Goal: Information Seeking & Learning: Learn about a topic

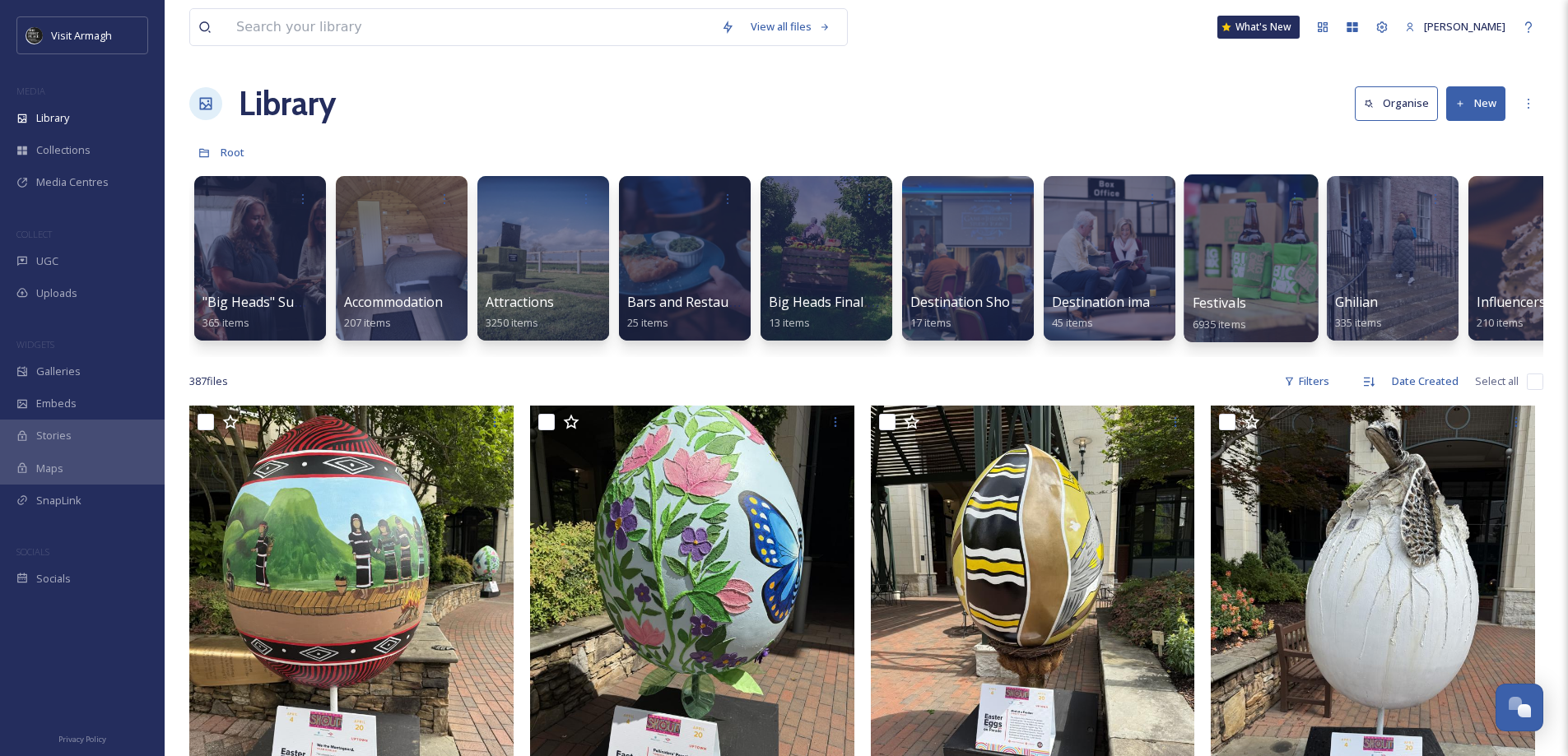
click at [1239, 288] on div at bounding box center [1250, 258] width 134 height 168
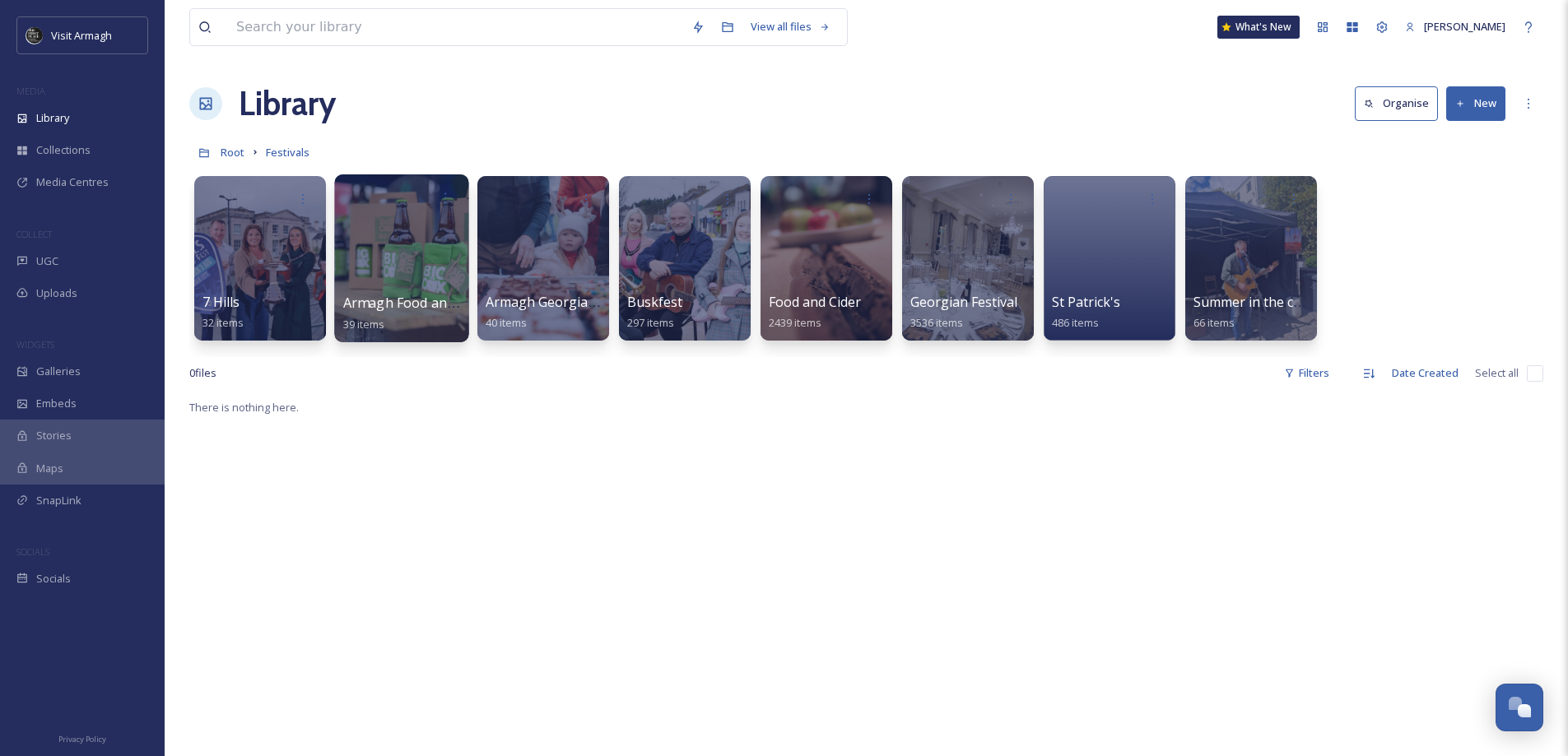
click at [405, 308] on span "Armagh Food and Cider Weekend [GEOGRAPHIC_DATA]" at bounding box center [517, 303] width 348 height 18
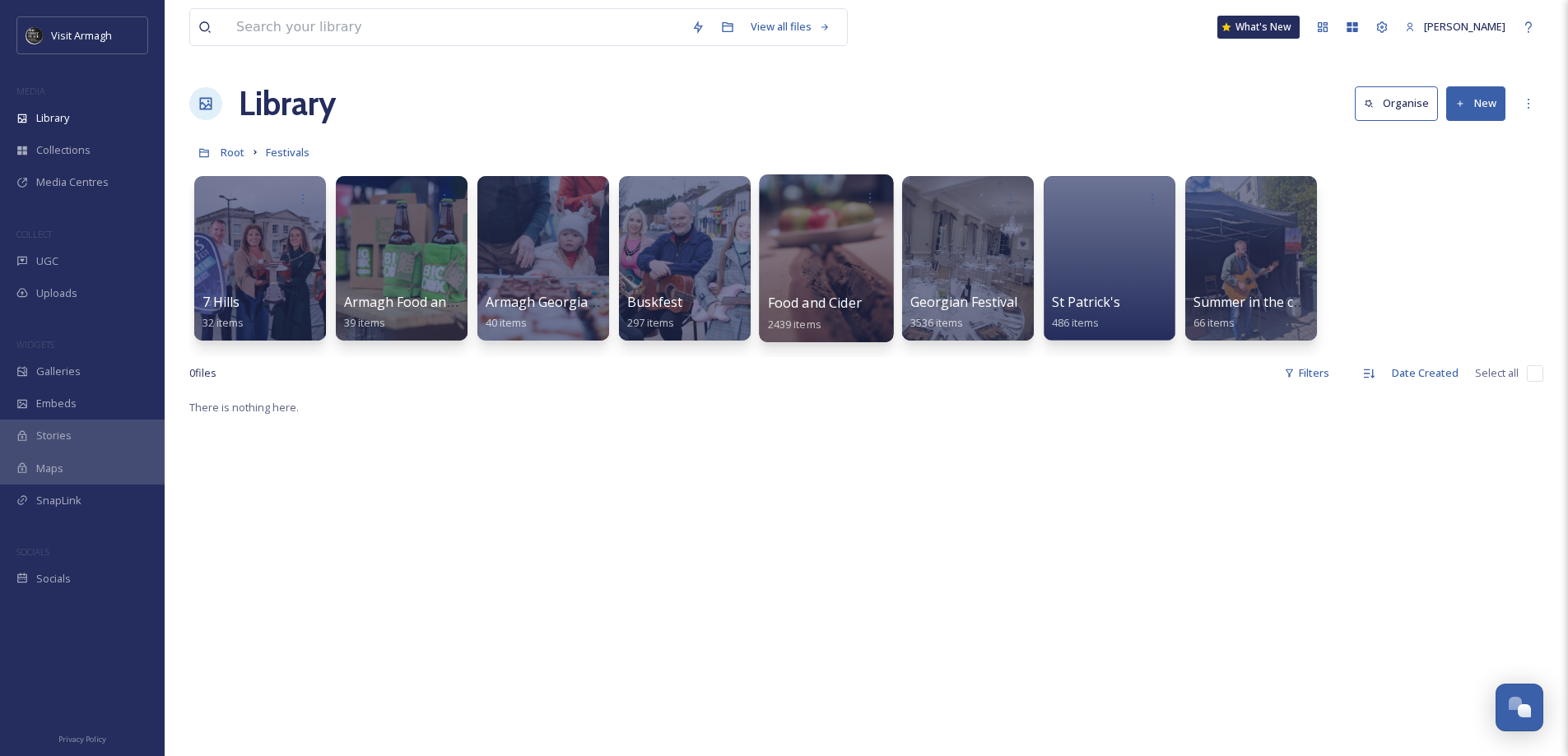
click at [815, 305] on span "Food and Cider" at bounding box center [814, 303] width 94 height 18
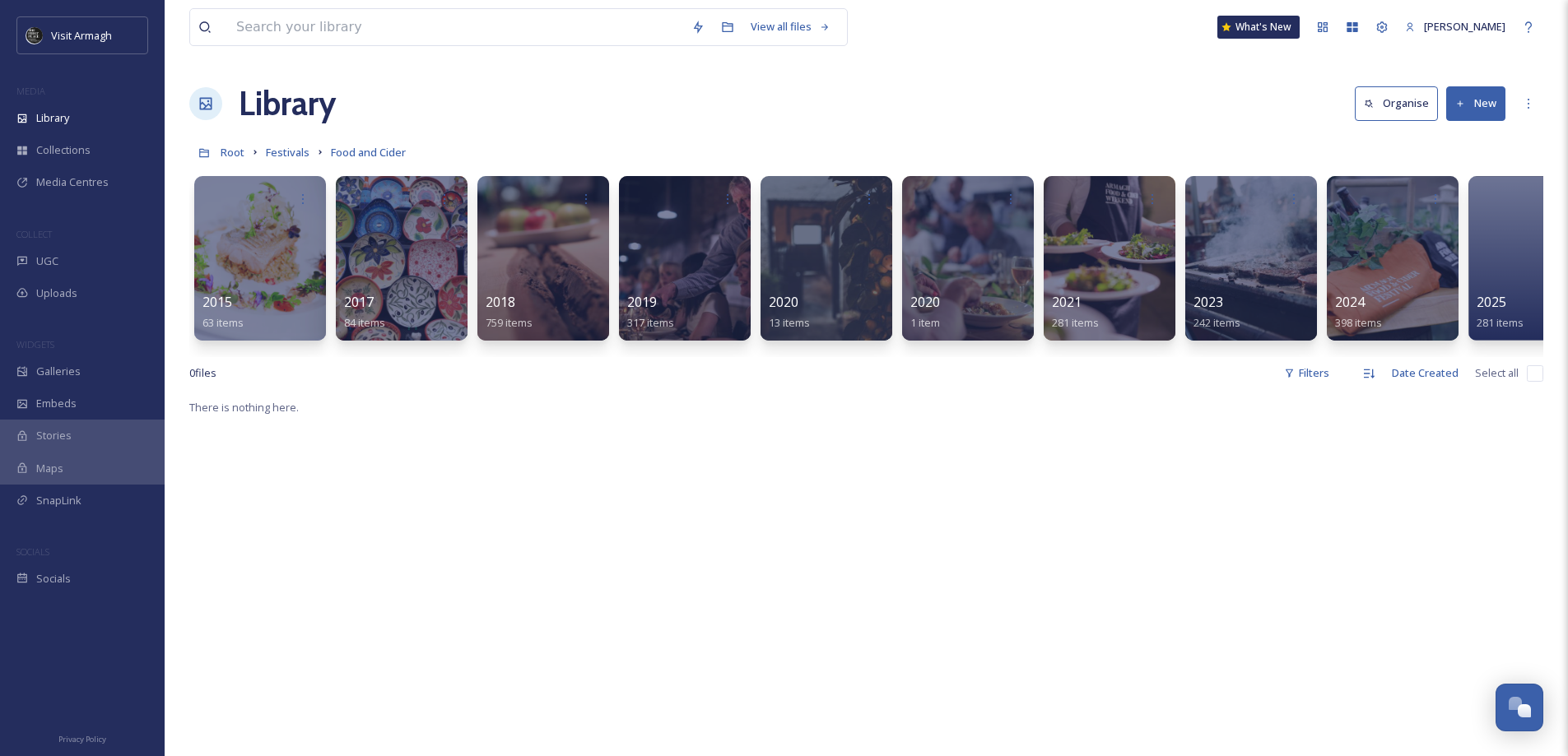
scroll to position [0, 62]
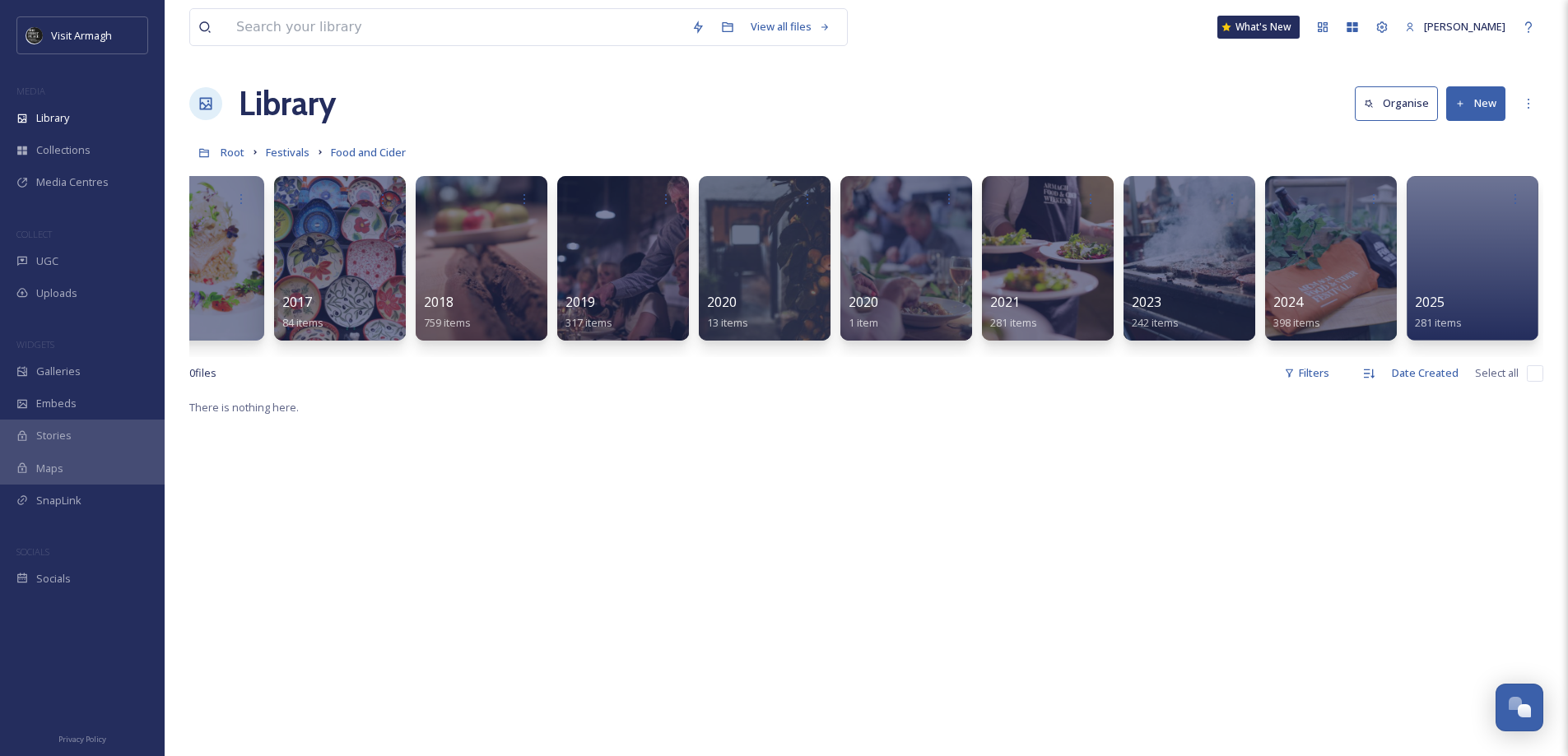
click at [1263, 287] on div "2015 63 items 2017 84 items 2018 759 items 2019 317 items 2020 13 items 2020 1 …" at bounding box center [866, 262] width 1354 height 189
click at [1263, 297] on div "2024 398 items" at bounding box center [1331, 313] width 118 height 41
click at [1263, 324] on span "398 items" at bounding box center [1296, 323] width 48 height 15
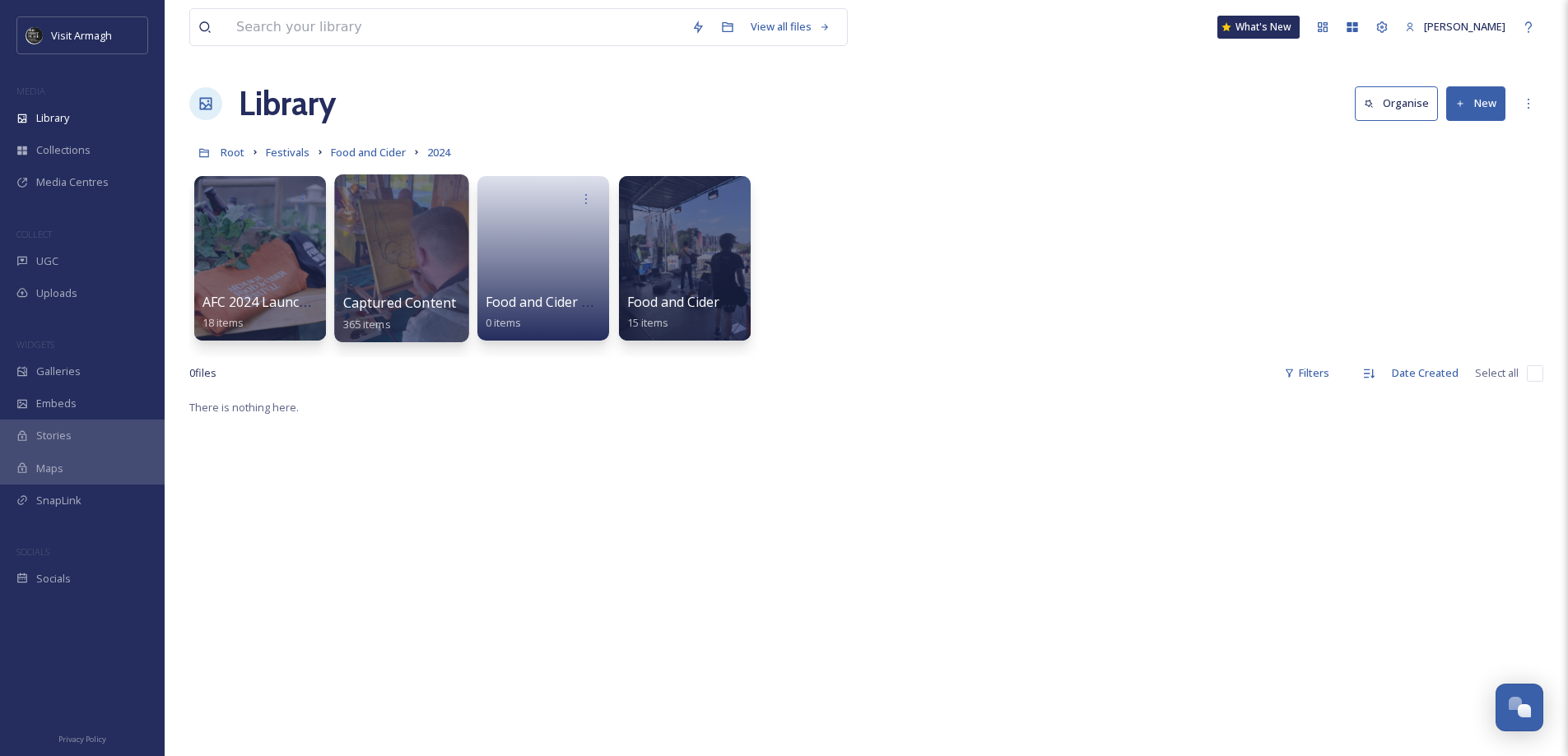
click at [396, 284] on div at bounding box center [401, 258] width 134 height 168
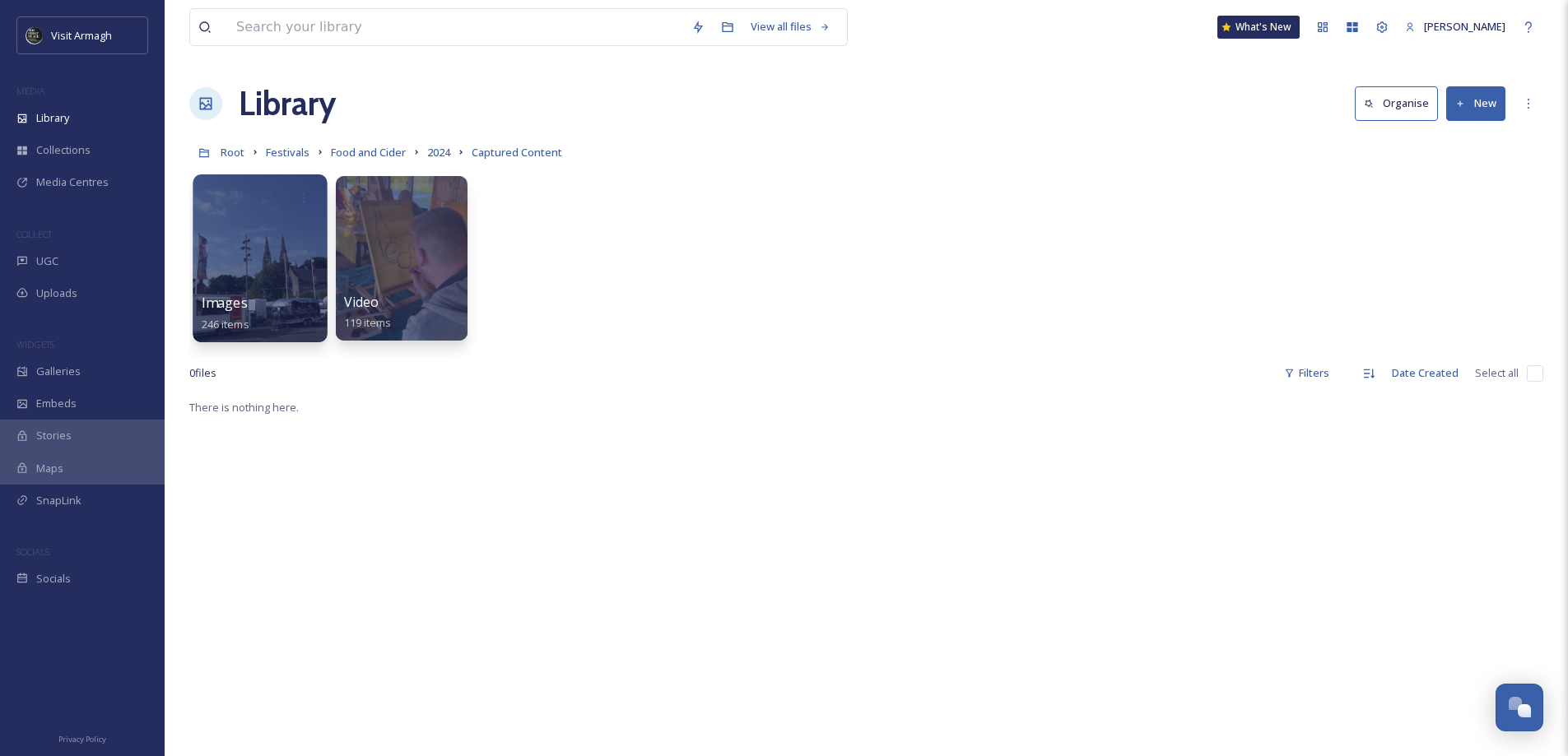
click at [236, 296] on span "Images" at bounding box center [225, 303] width 46 height 18
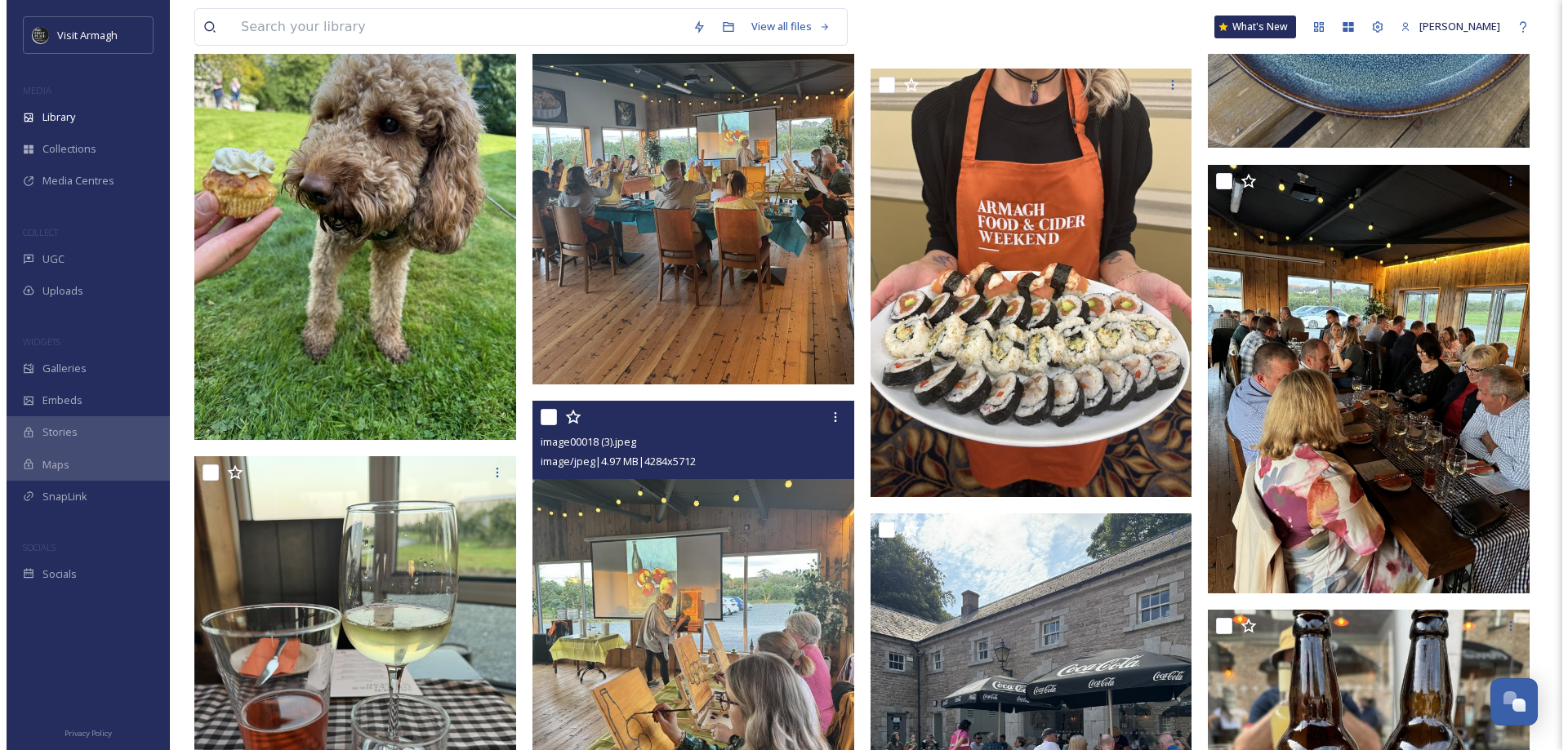
scroll to position [16733, 0]
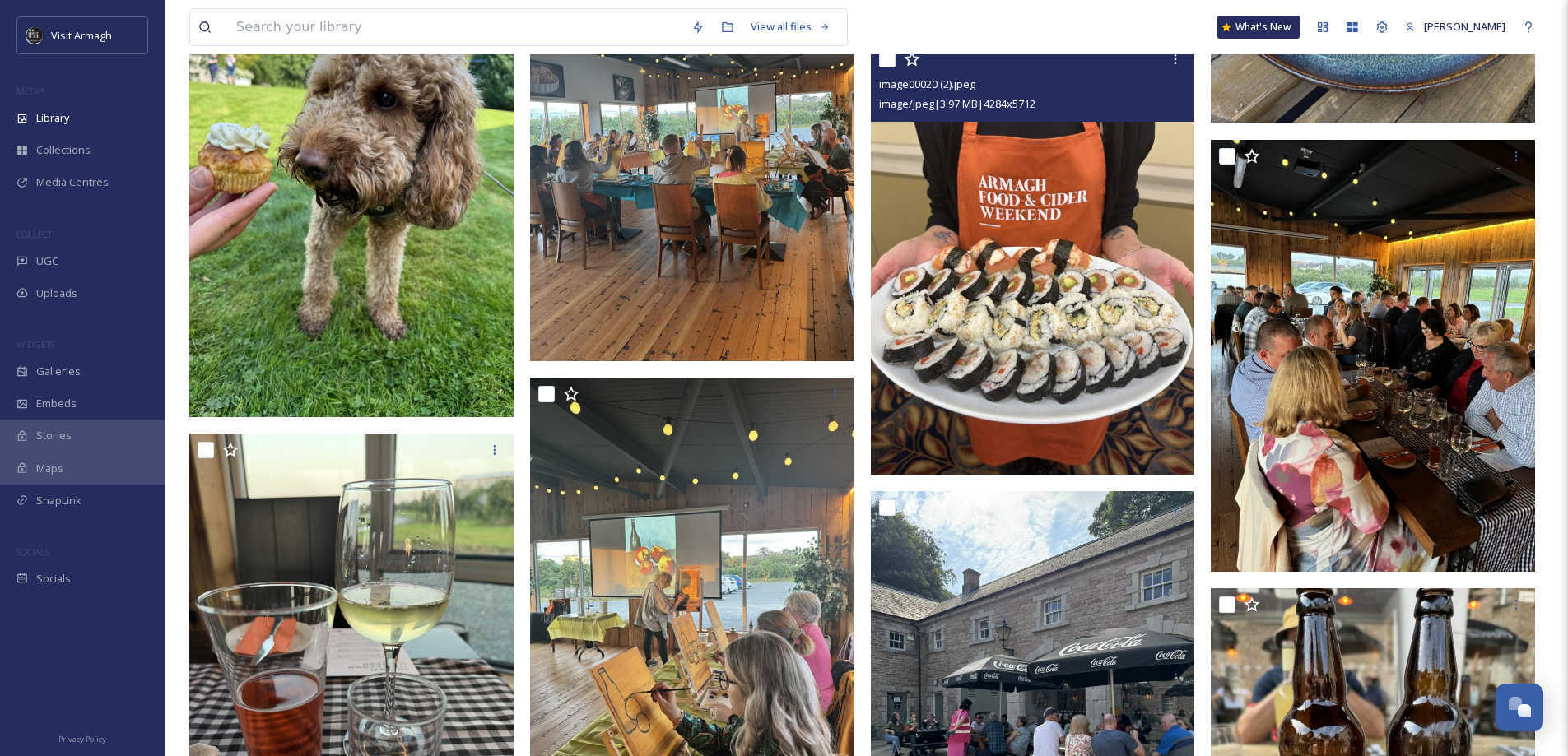
click at [1021, 340] on img at bounding box center [1033, 259] width 324 height 432
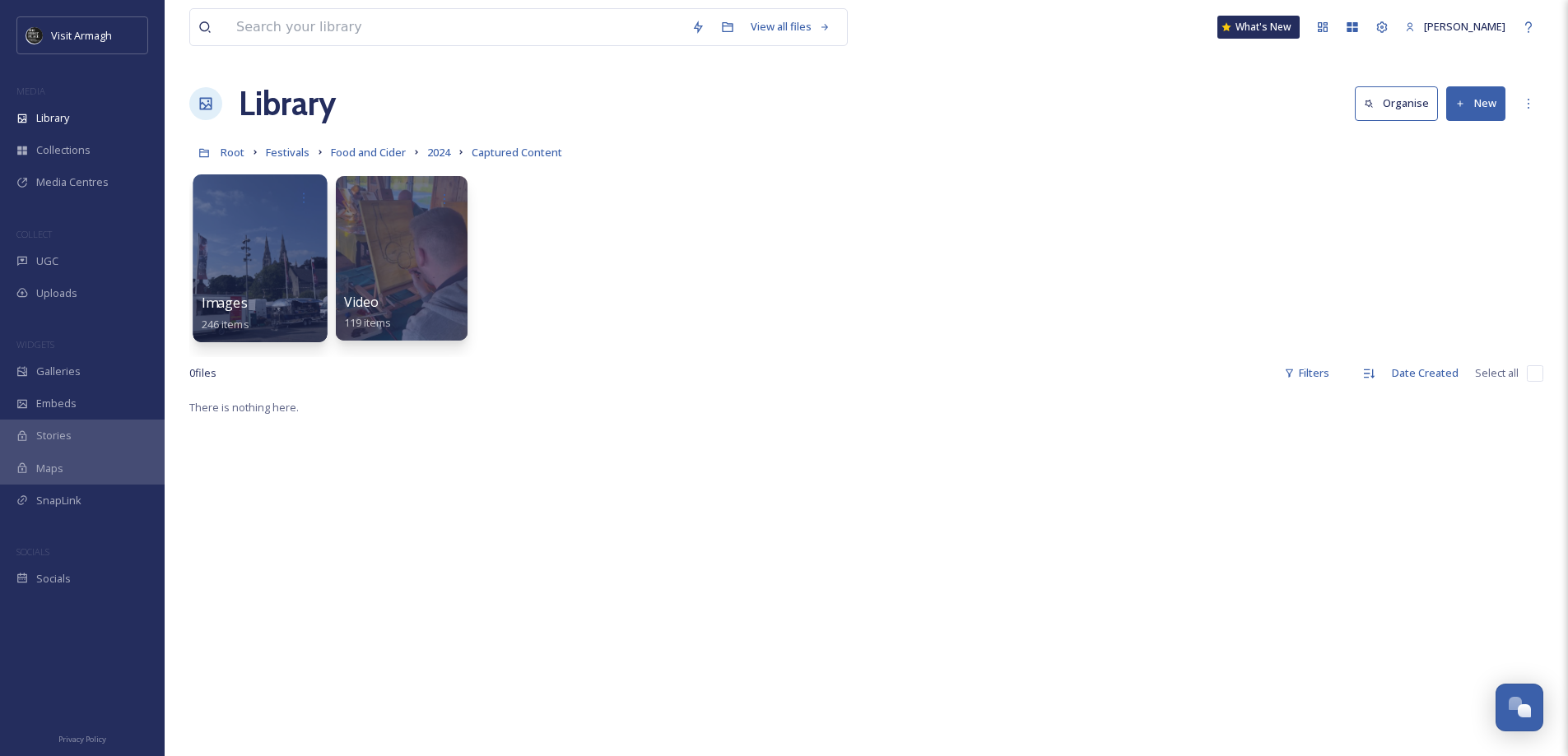
click at [291, 286] on div at bounding box center [260, 258] width 134 height 168
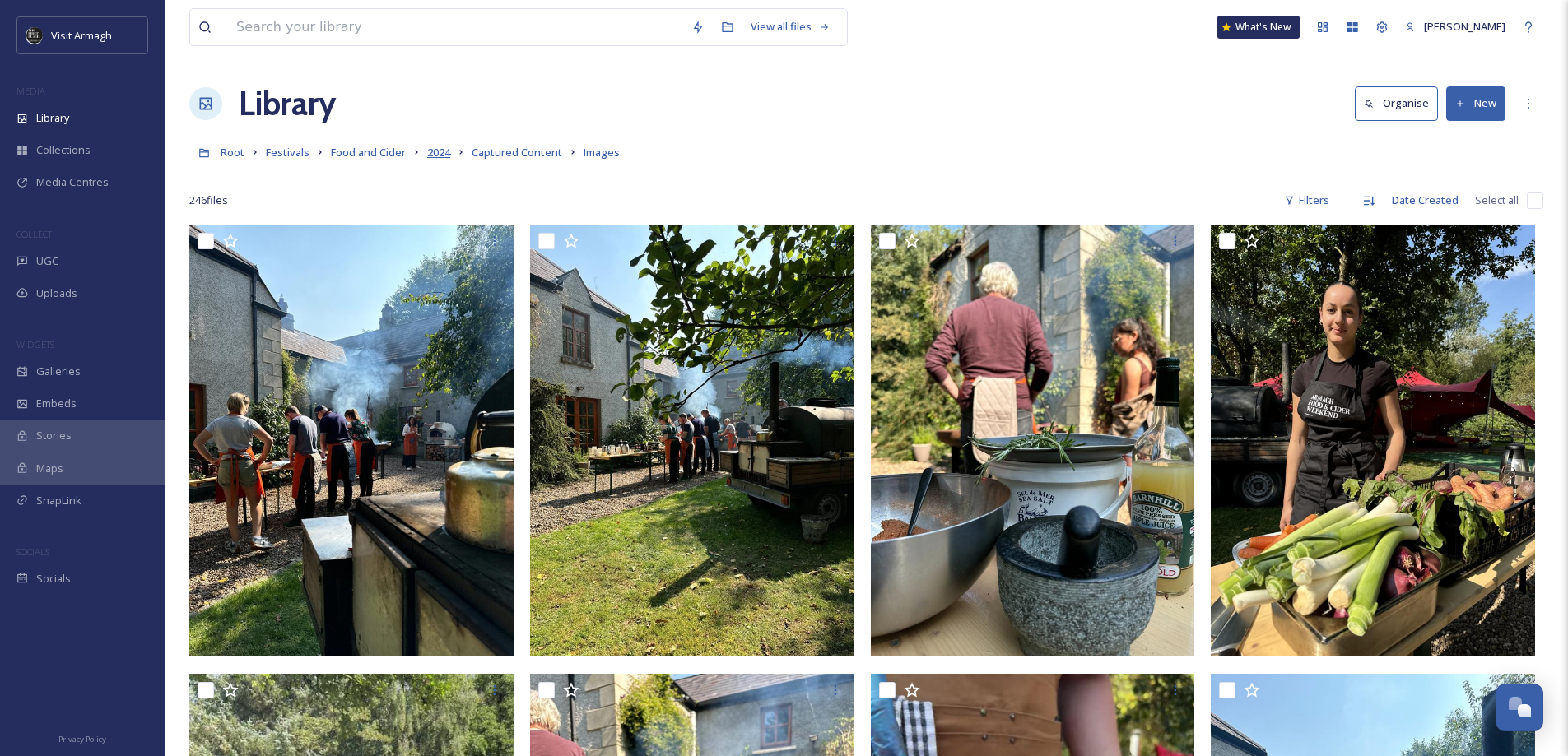
click at [440, 150] on span "2024" at bounding box center [438, 152] width 23 height 15
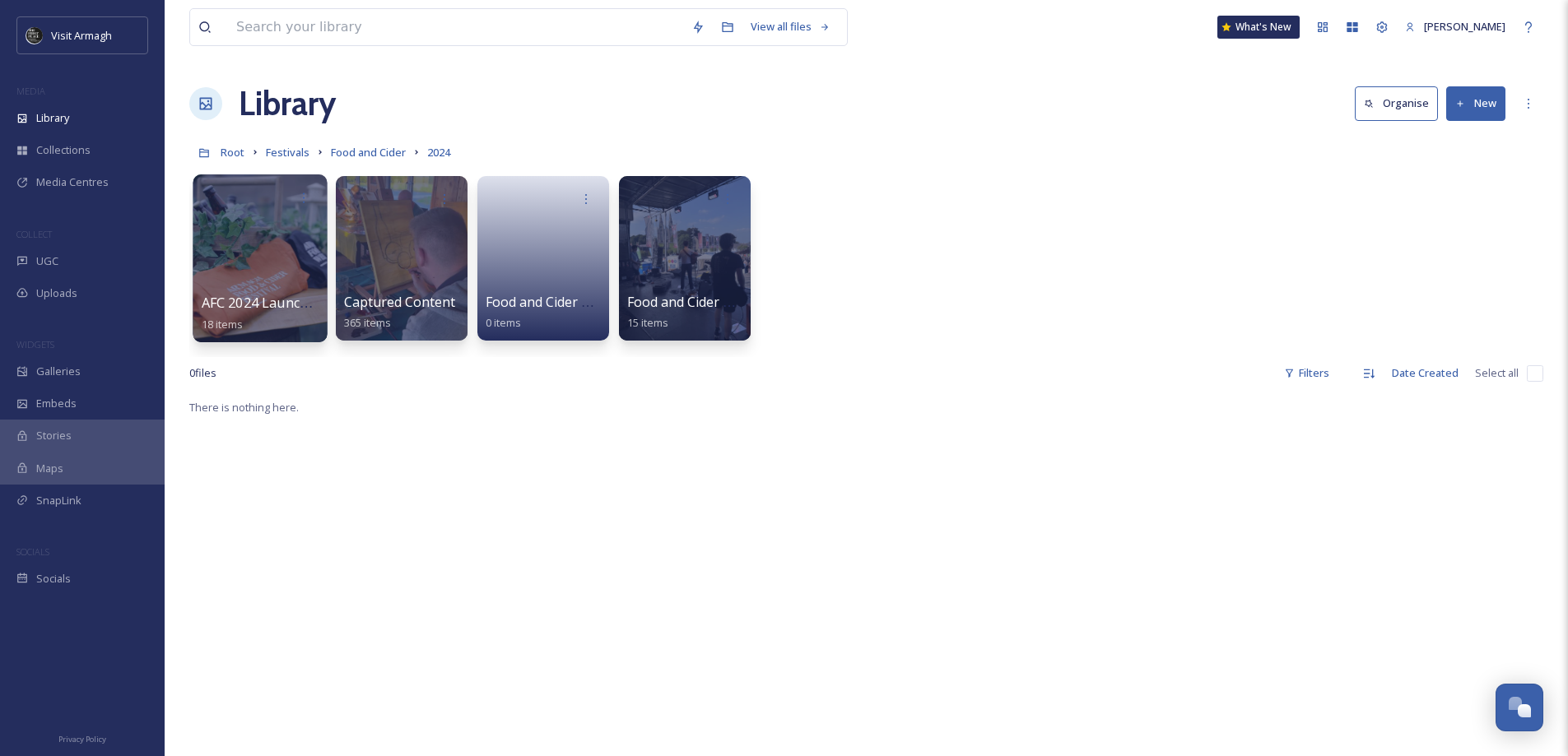
click at [283, 272] on div at bounding box center [260, 258] width 134 height 168
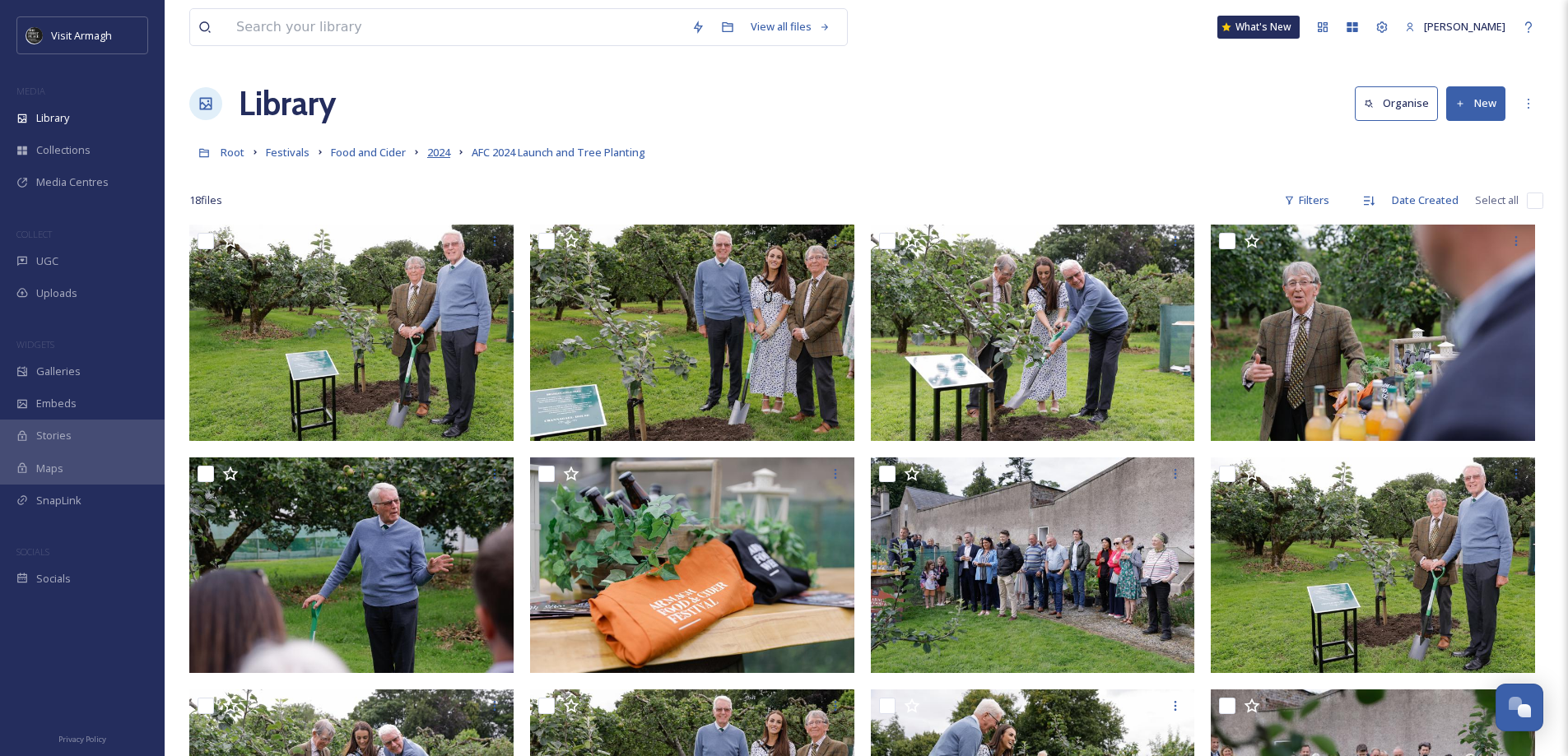
click at [448, 153] on span "2024" at bounding box center [438, 152] width 23 height 15
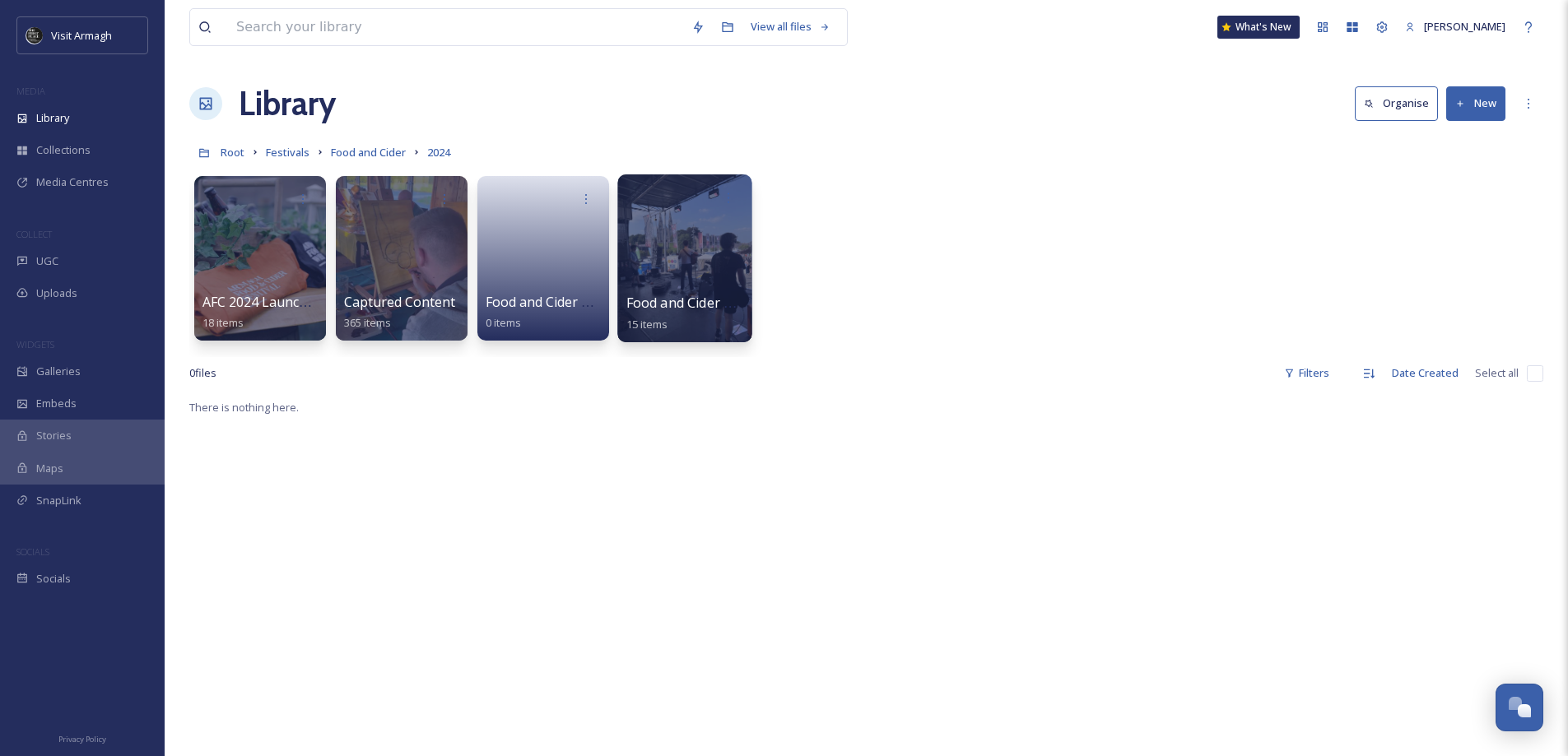
click at [694, 266] on div at bounding box center [684, 258] width 134 height 168
click at [532, 291] on link at bounding box center [544, 253] width 118 height 80
click at [366, 155] on span "Food and Cider" at bounding box center [368, 152] width 75 height 15
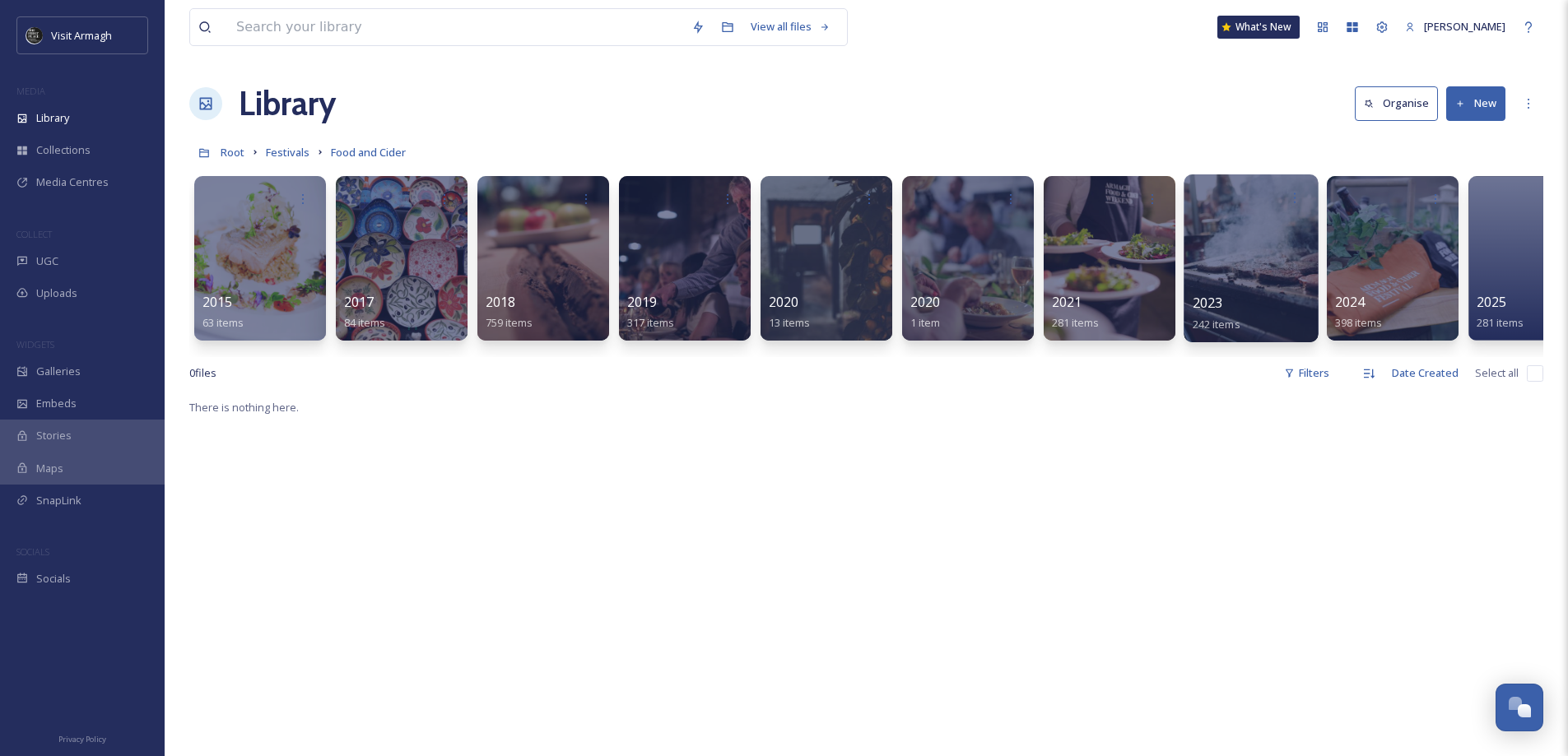
click at [1240, 312] on div "2023 242 items" at bounding box center [1252, 313] width 118 height 41
click at [1238, 279] on div at bounding box center [1250, 258] width 134 height 168
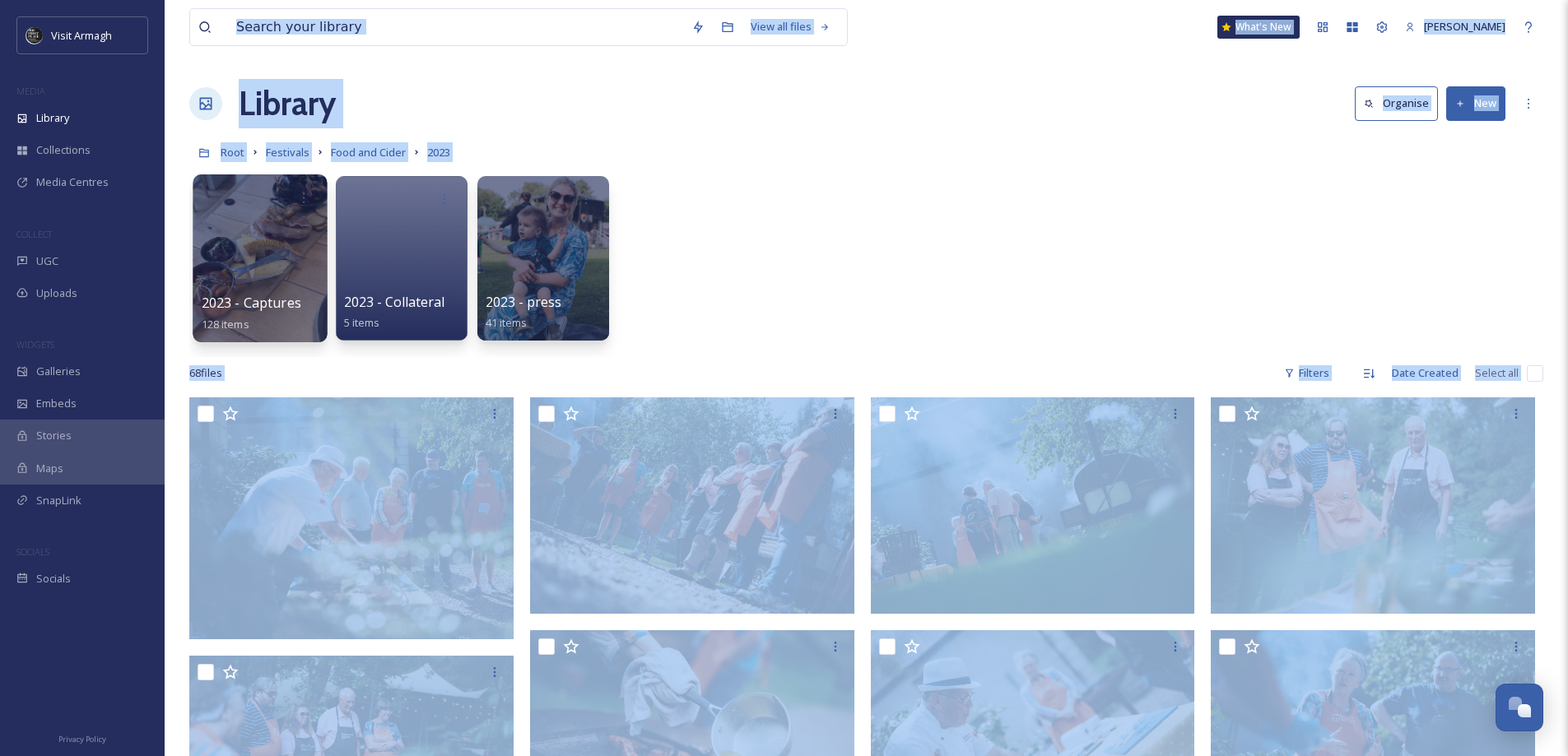
click at [259, 253] on div at bounding box center [260, 258] width 134 height 168
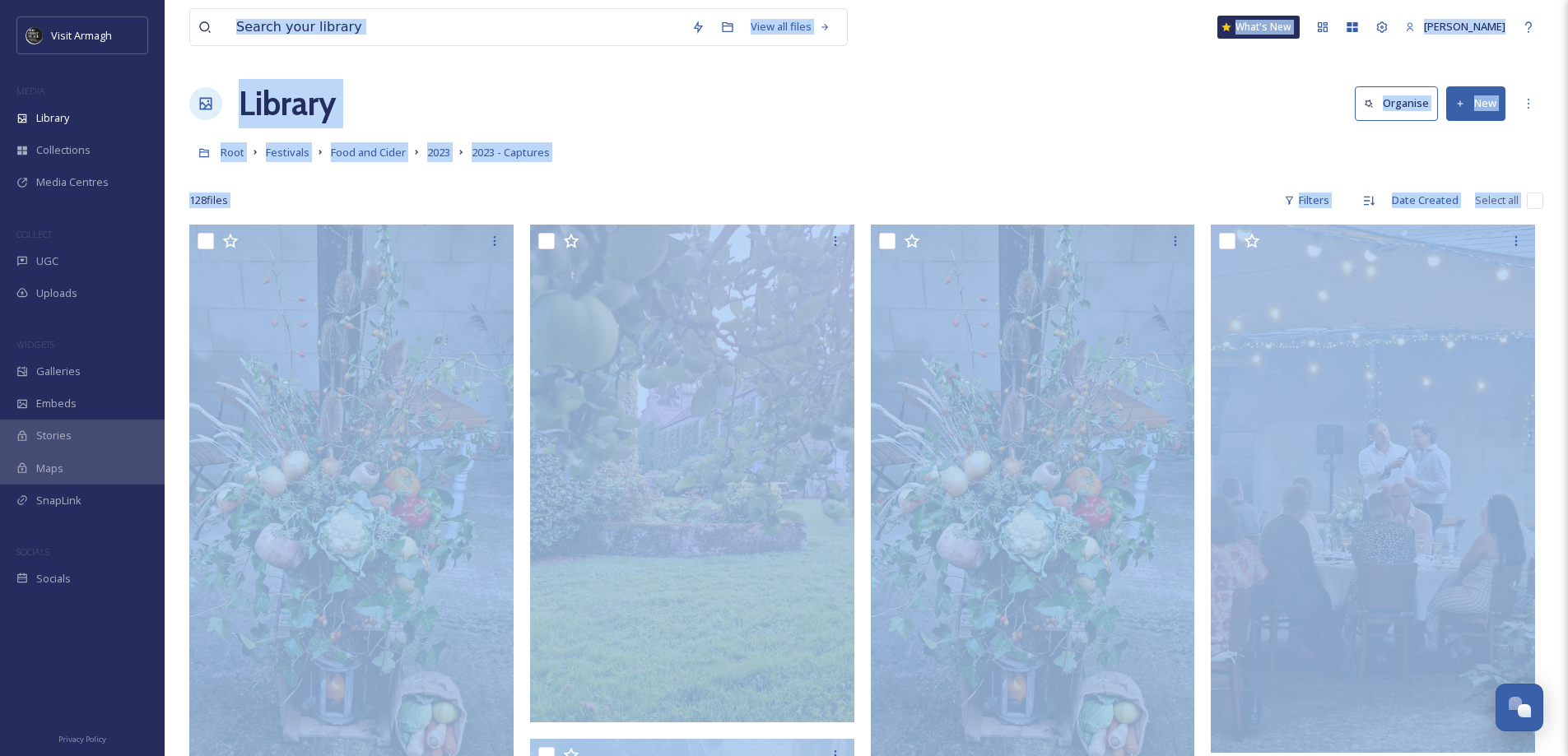
click at [763, 165] on div "Root Festivals Food and Cider 2023 2023 - Captures" at bounding box center [866, 152] width 1354 height 32
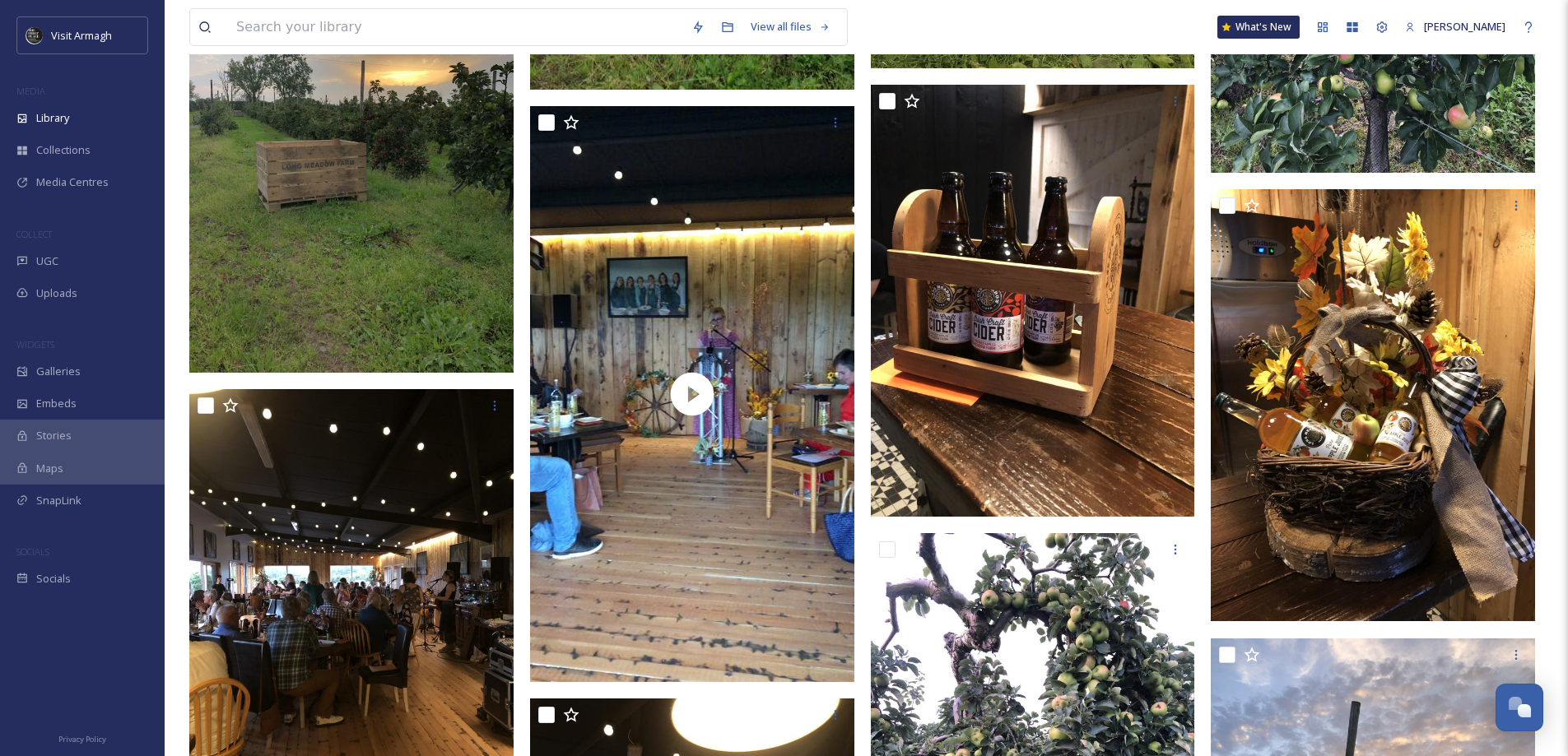
scroll to position [13240, 0]
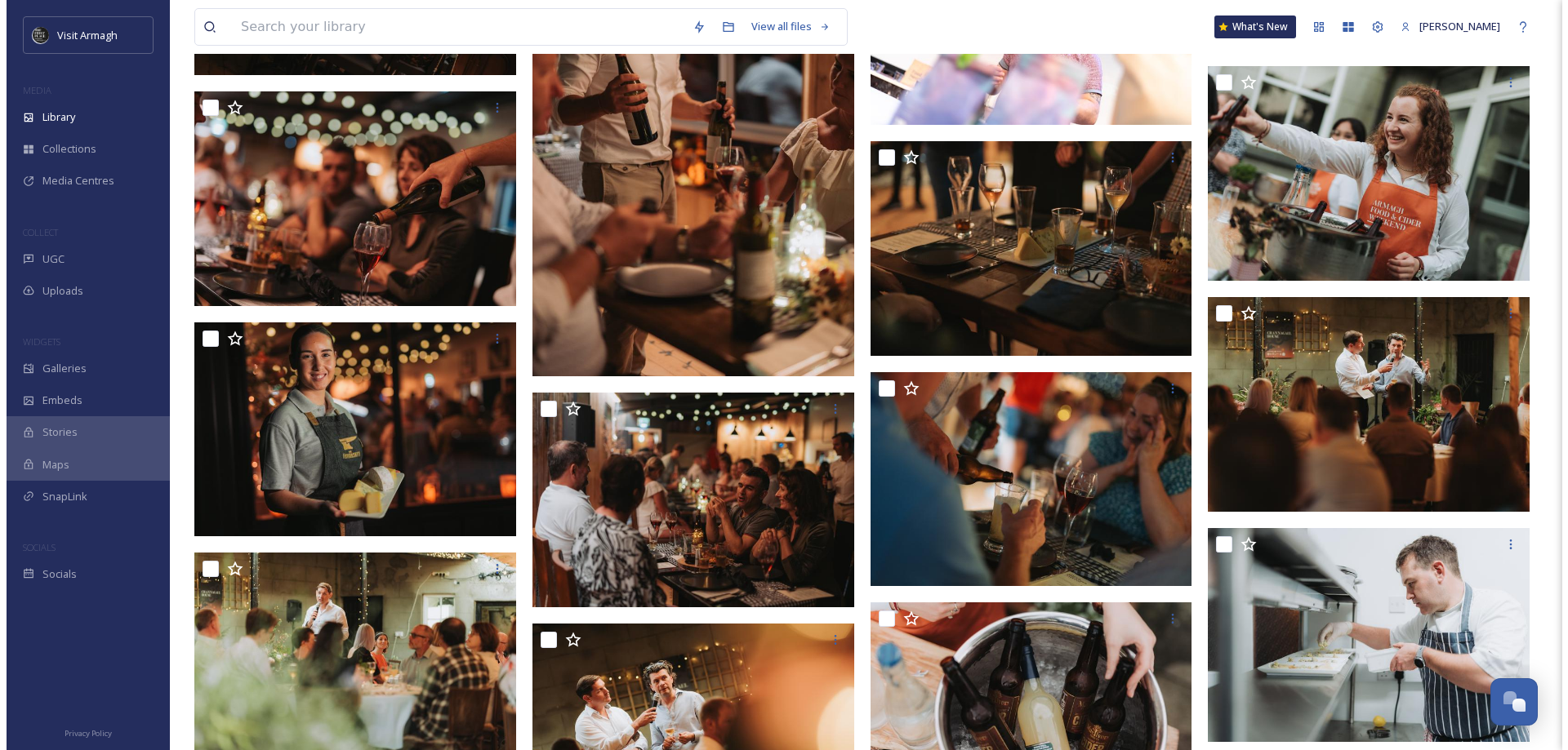
scroll to position [3102, 0]
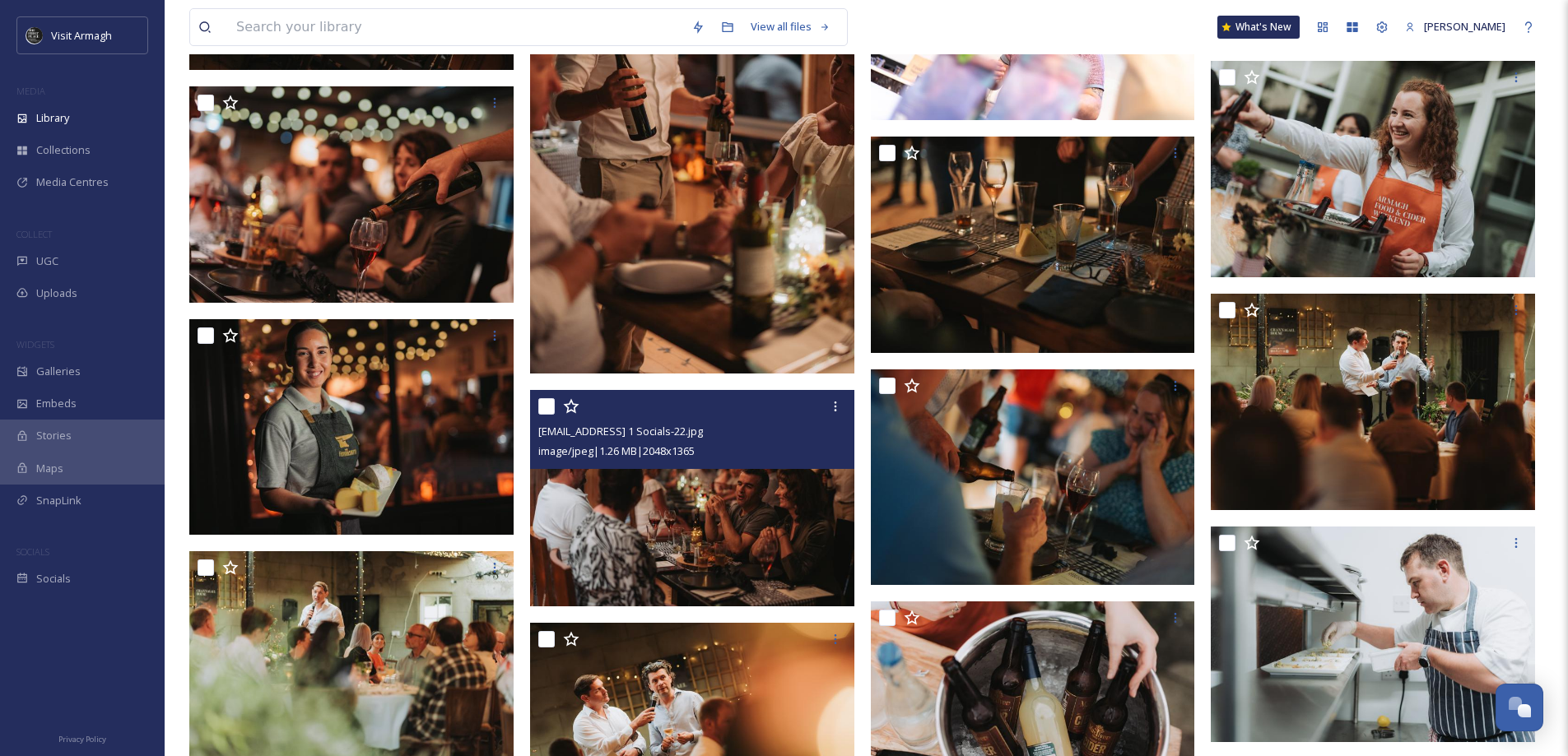
click at [718, 510] on img at bounding box center [692, 498] width 324 height 217
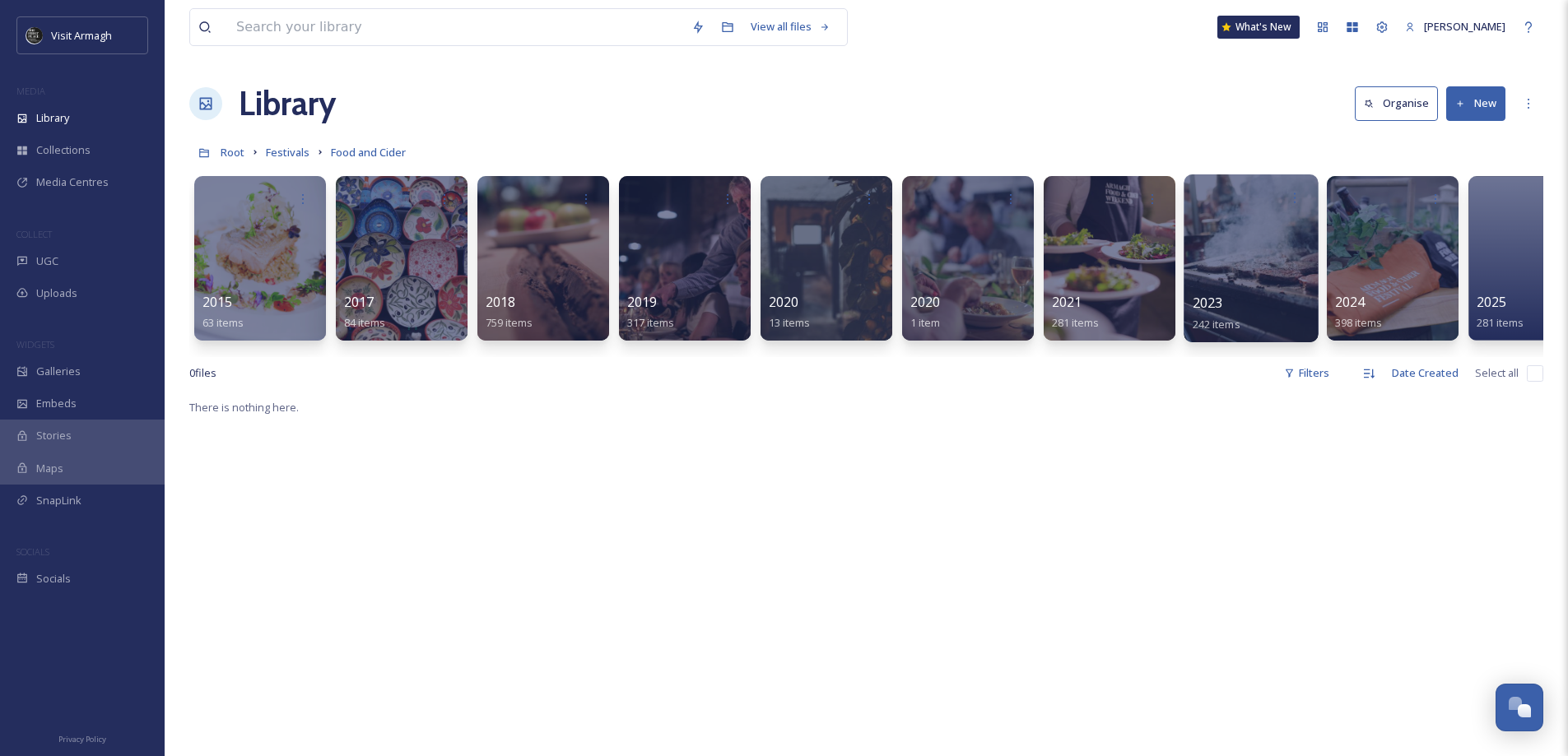
click at [1252, 291] on div at bounding box center [1250, 258] width 134 height 168
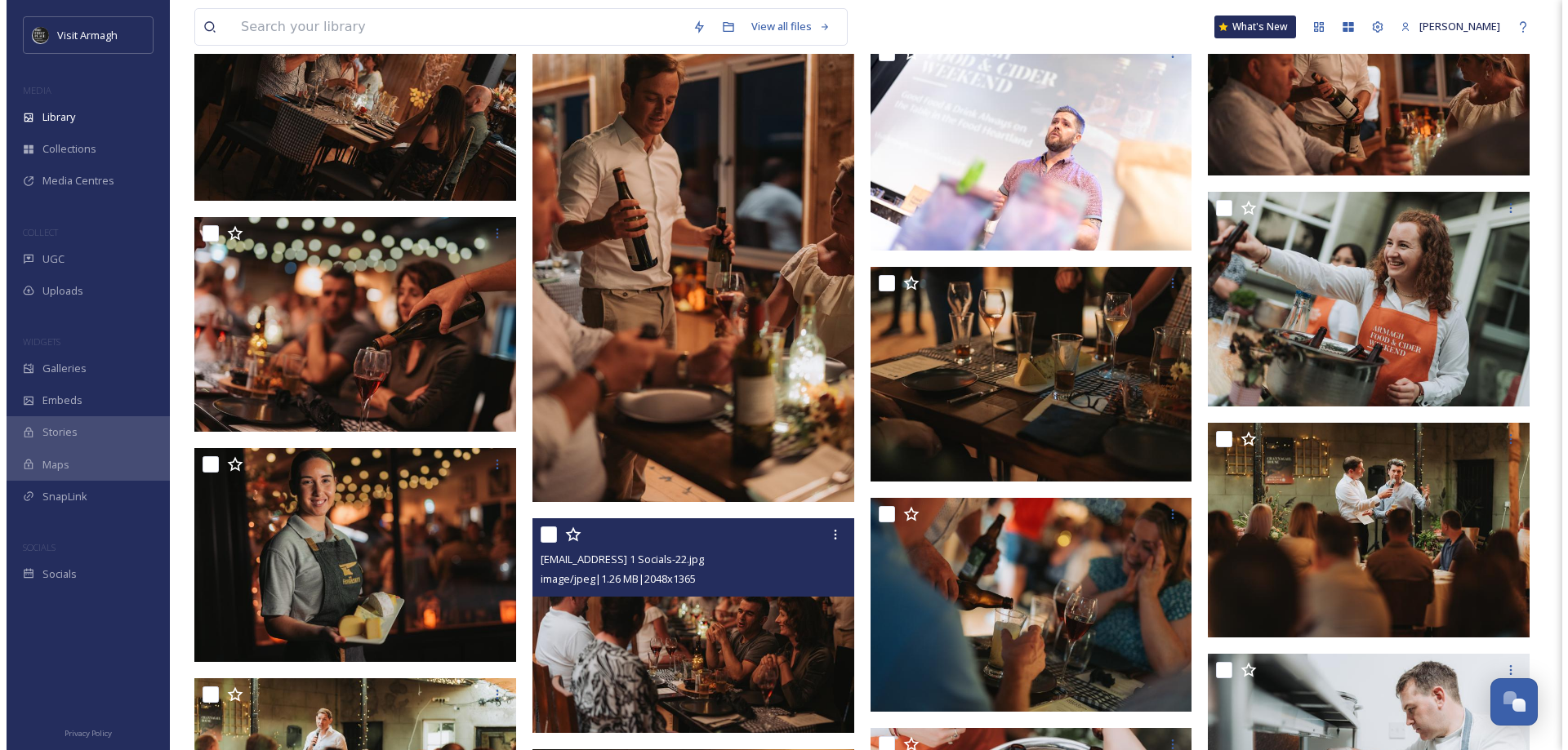
scroll to position [2807, 0]
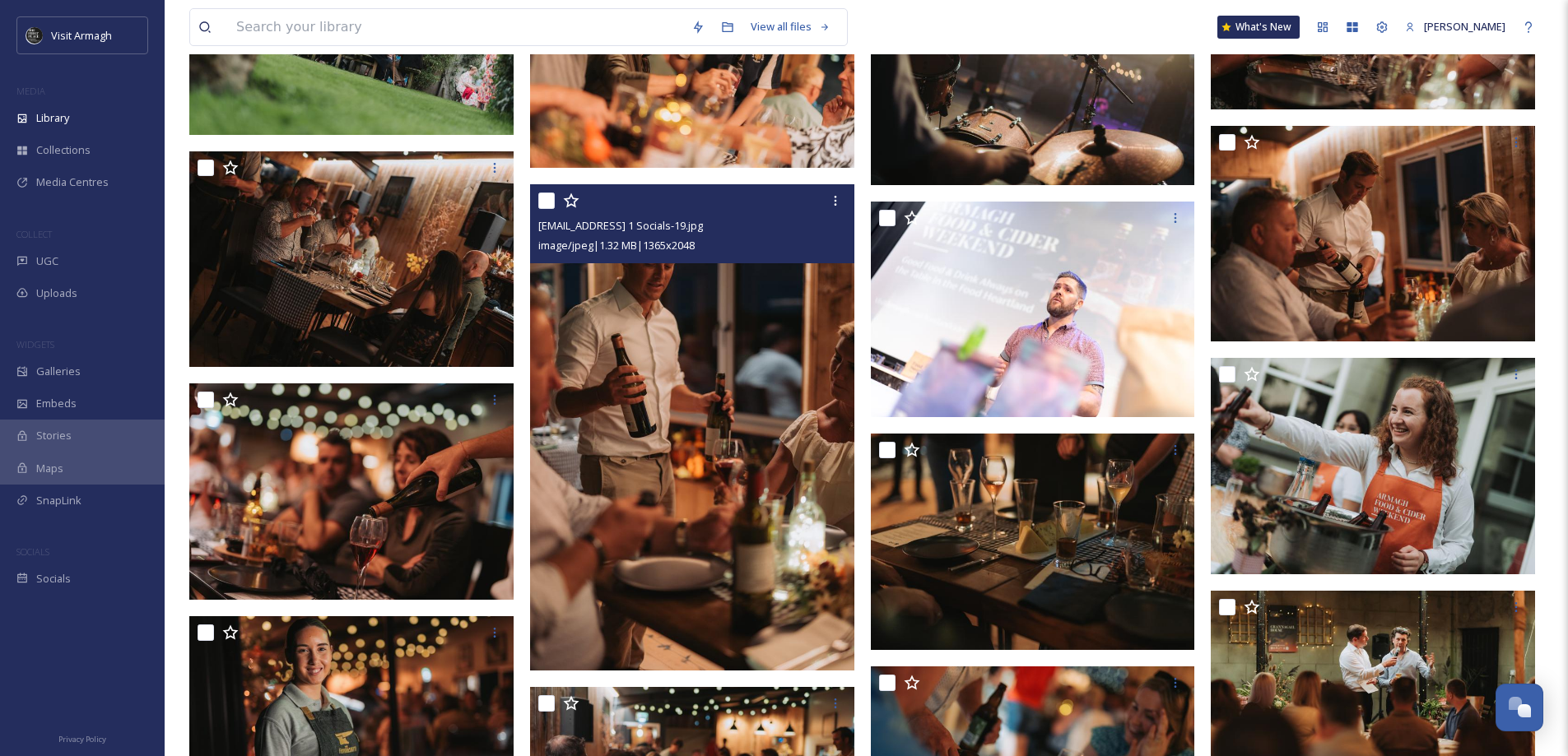
click at [683, 484] on img at bounding box center [692, 427] width 324 height 487
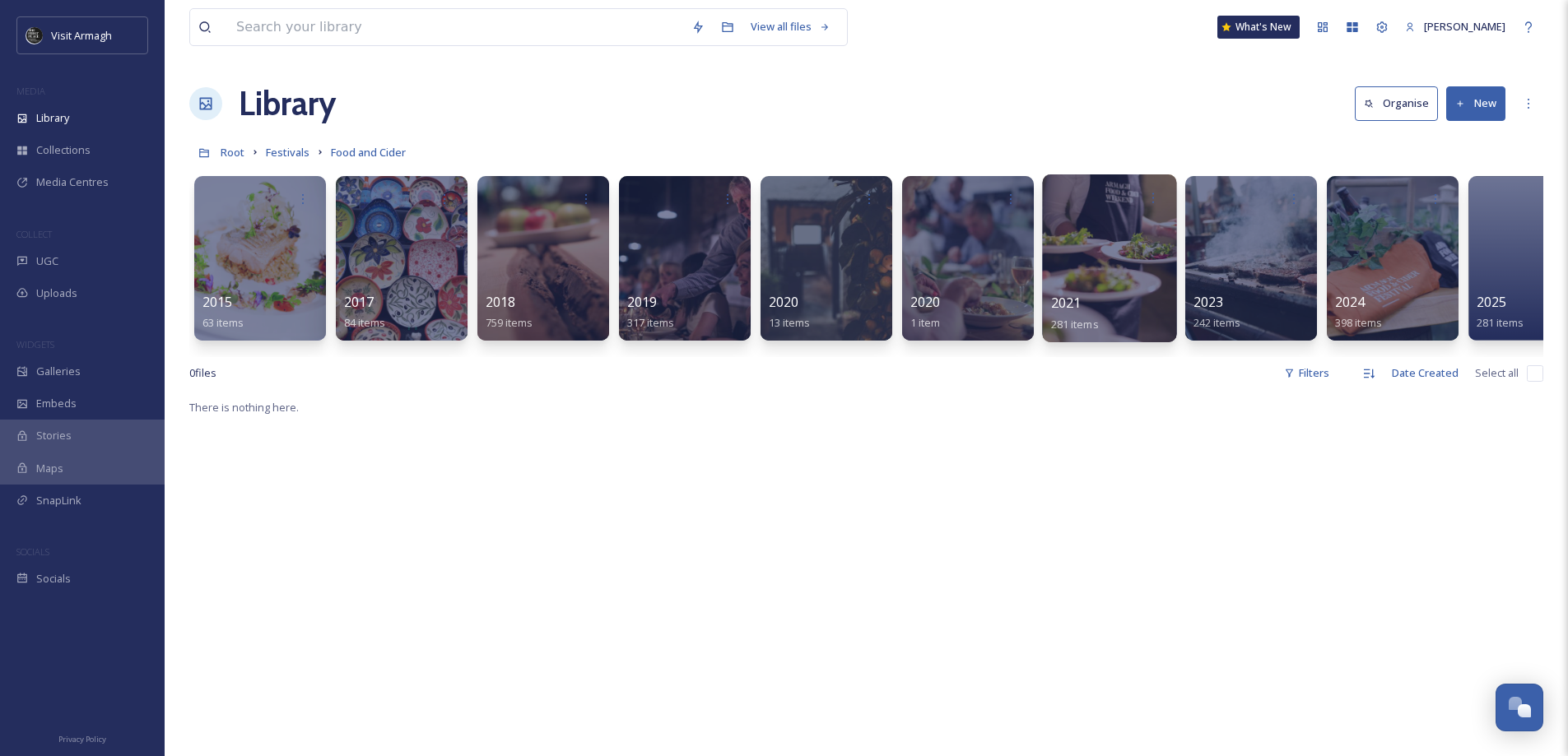
click at [1105, 289] on div at bounding box center [1109, 258] width 134 height 168
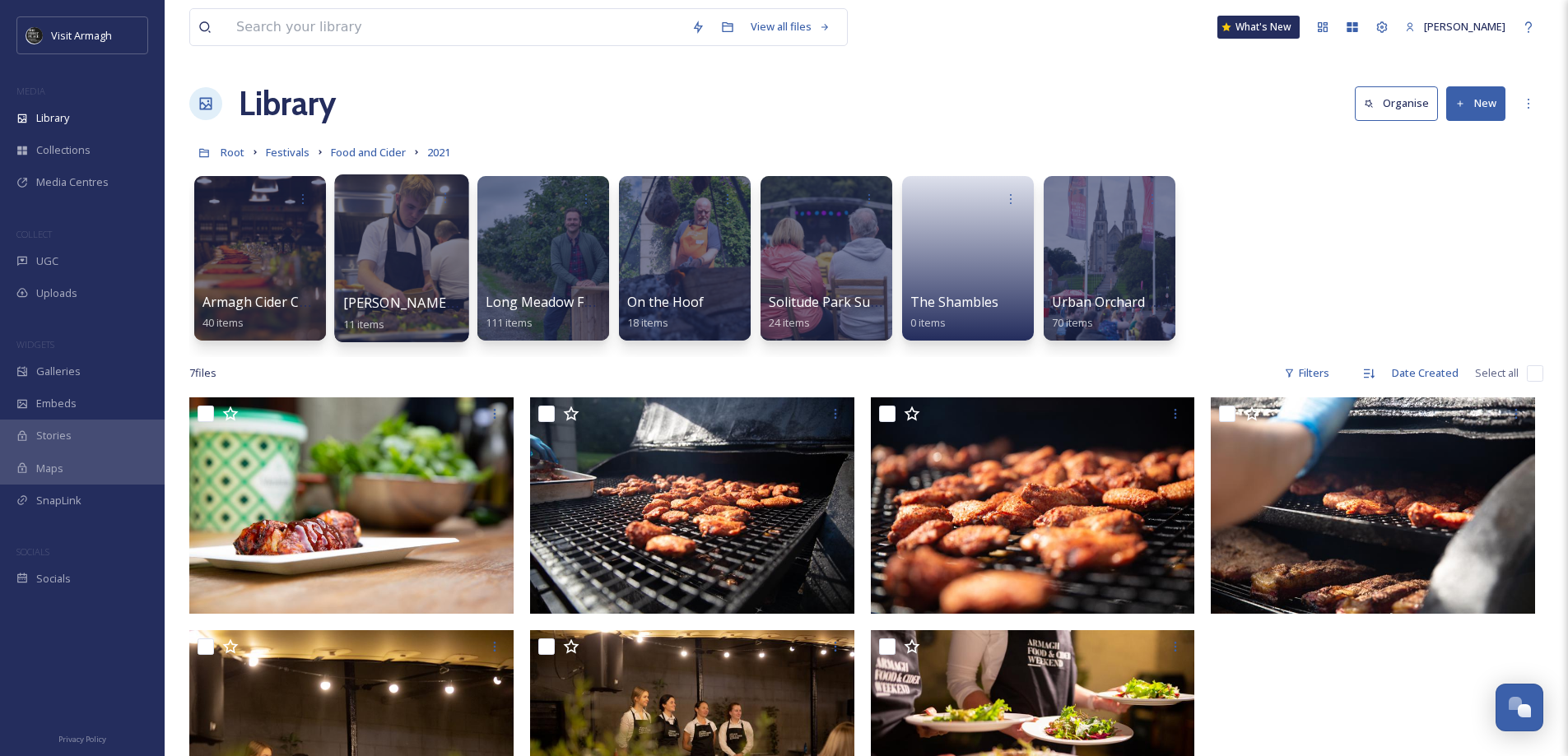
click at [409, 293] on div "[PERSON_NAME] Catering 11 items" at bounding box center [402, 313] width 118 height 41
click at [411, 297] on span "[PERSON_NAME] Catering" at bounding box center [426, 303] width 166 height 18
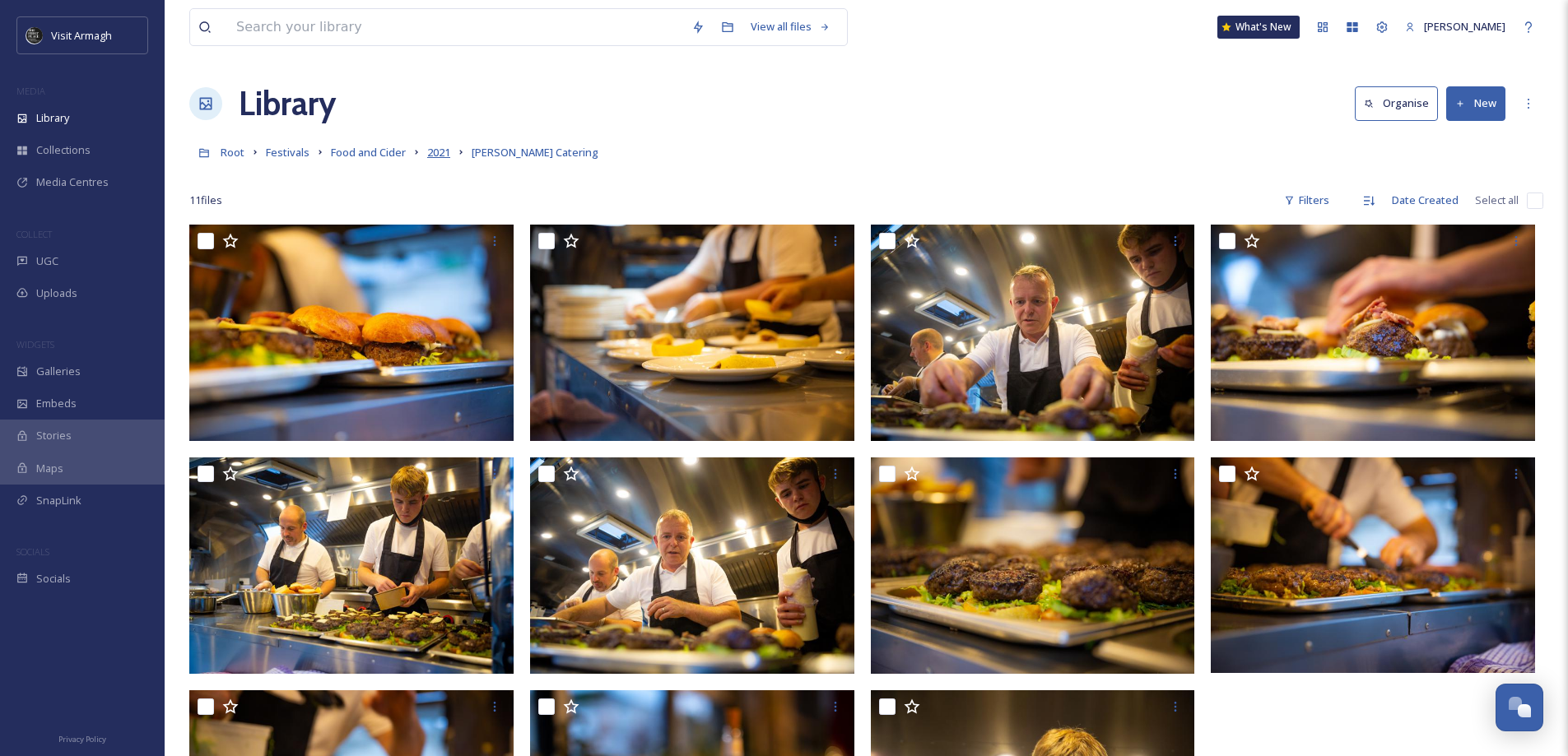
click at [445, 151] on span "2021" at bounding box center [438, 152] width 23 height 15
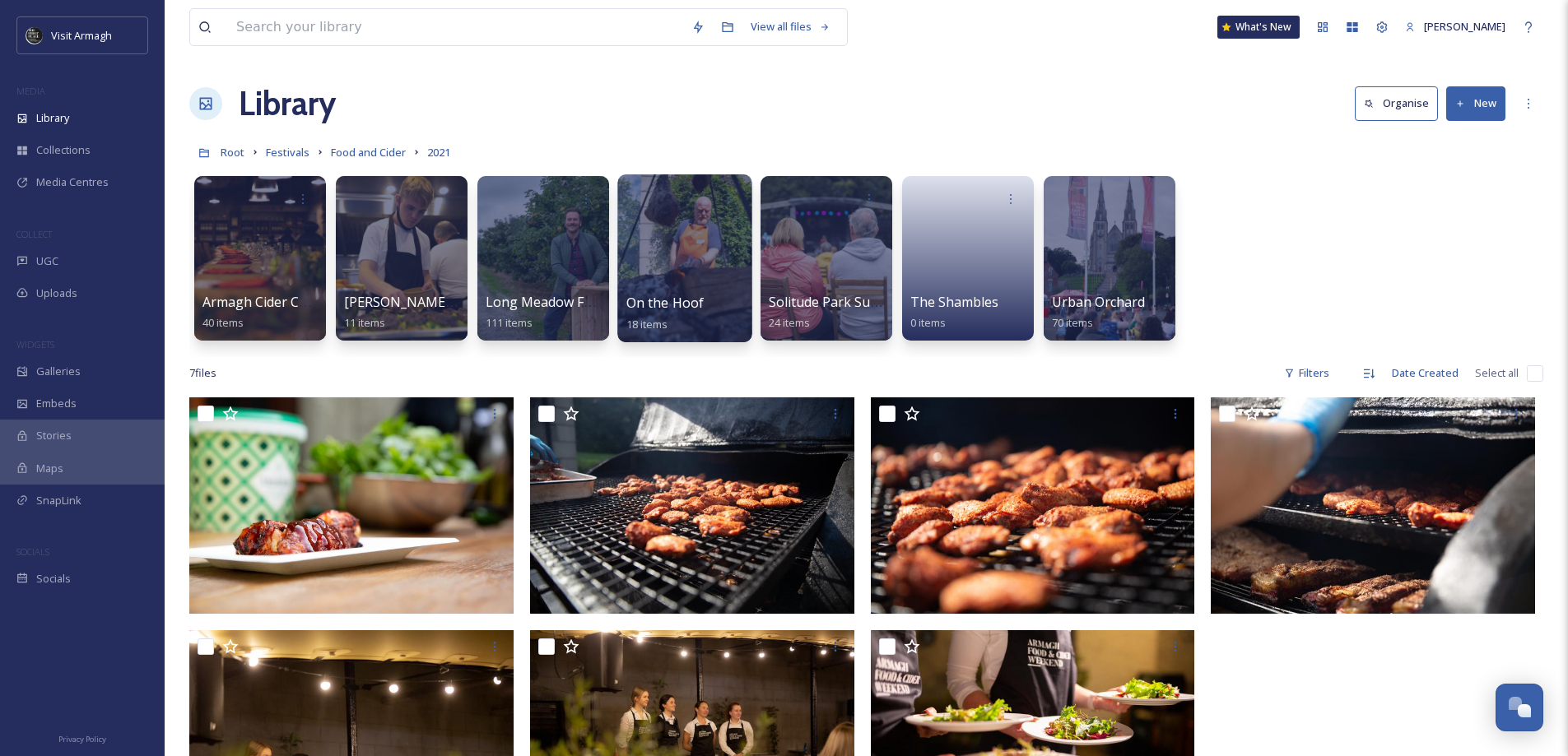
click at [669, 298] on span "On the Hoof" at bounding box center [665, 303] width 78 height 18
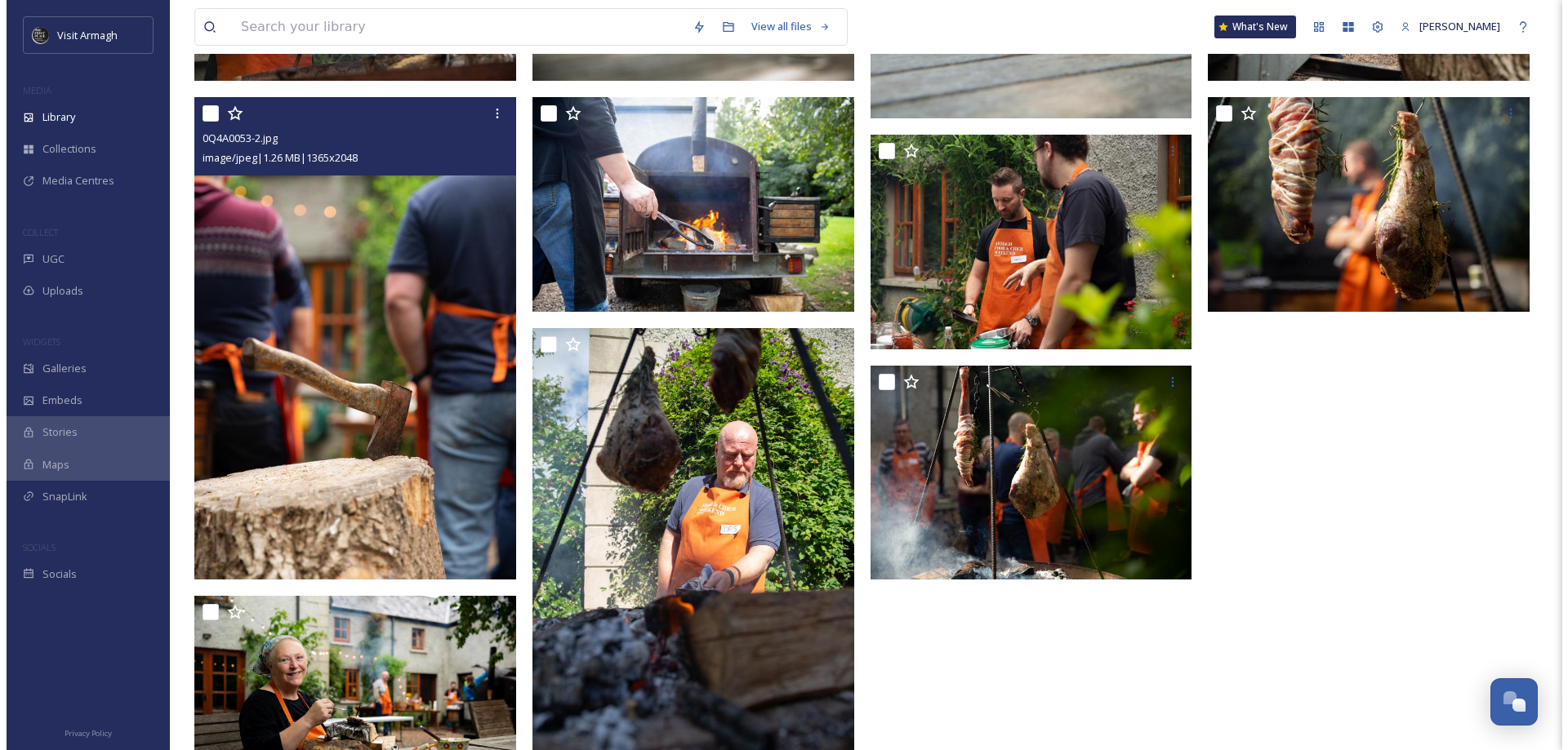
scroll to position [824, 0]
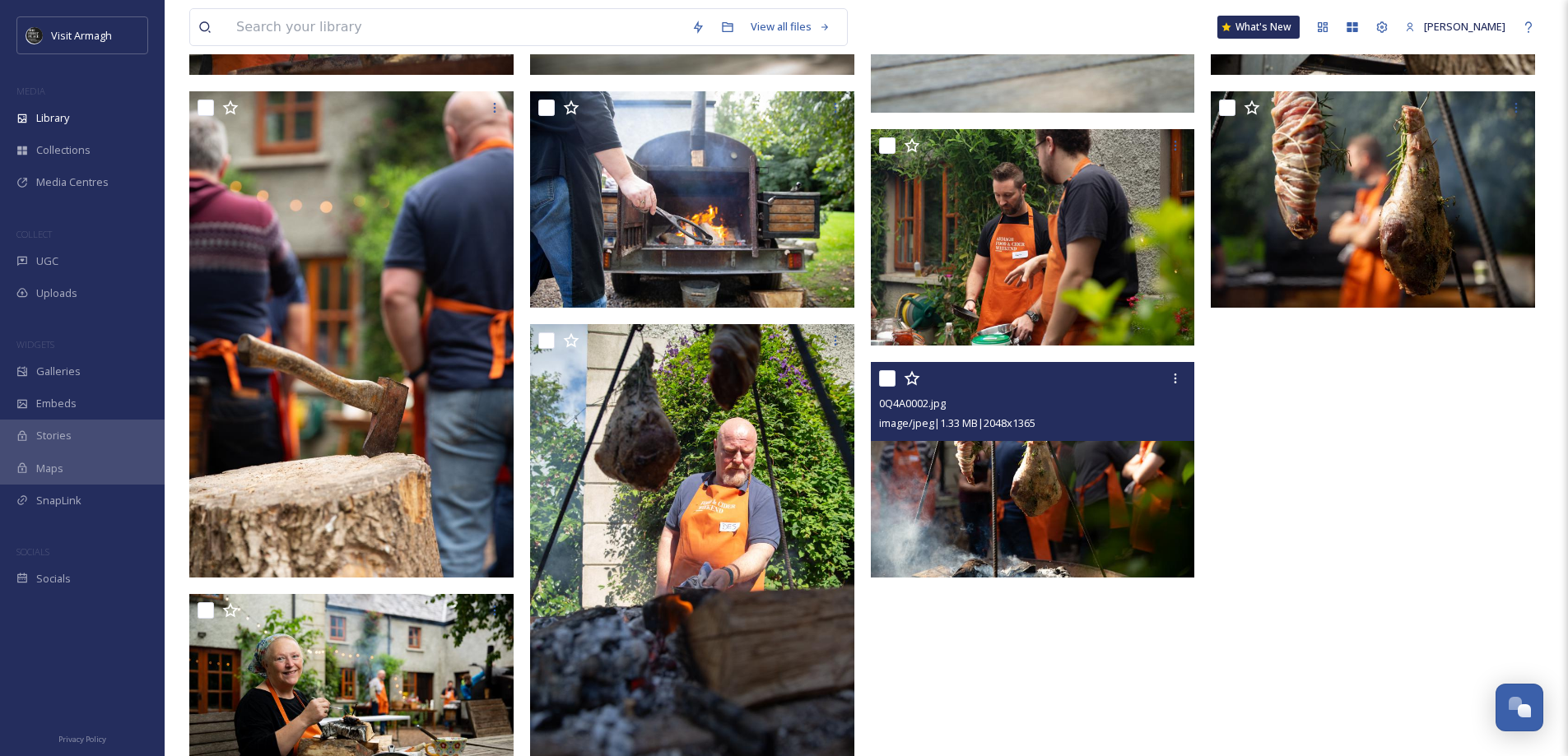
click at [1129, 513] on img at bounding box center [1033, 469] width 324 height 217
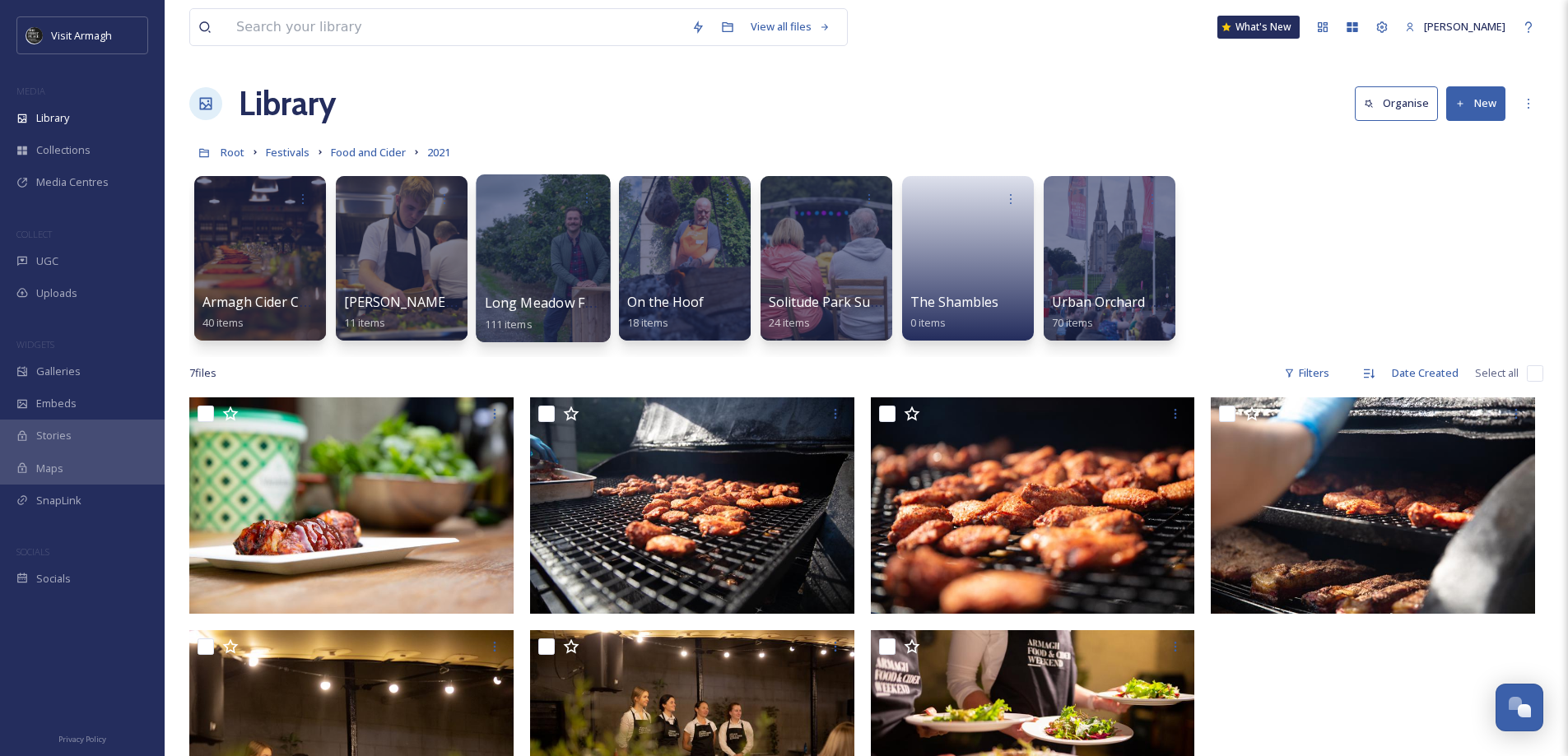
click at [550, 285] on div at bounding box center [542, 258] width 134 height 168
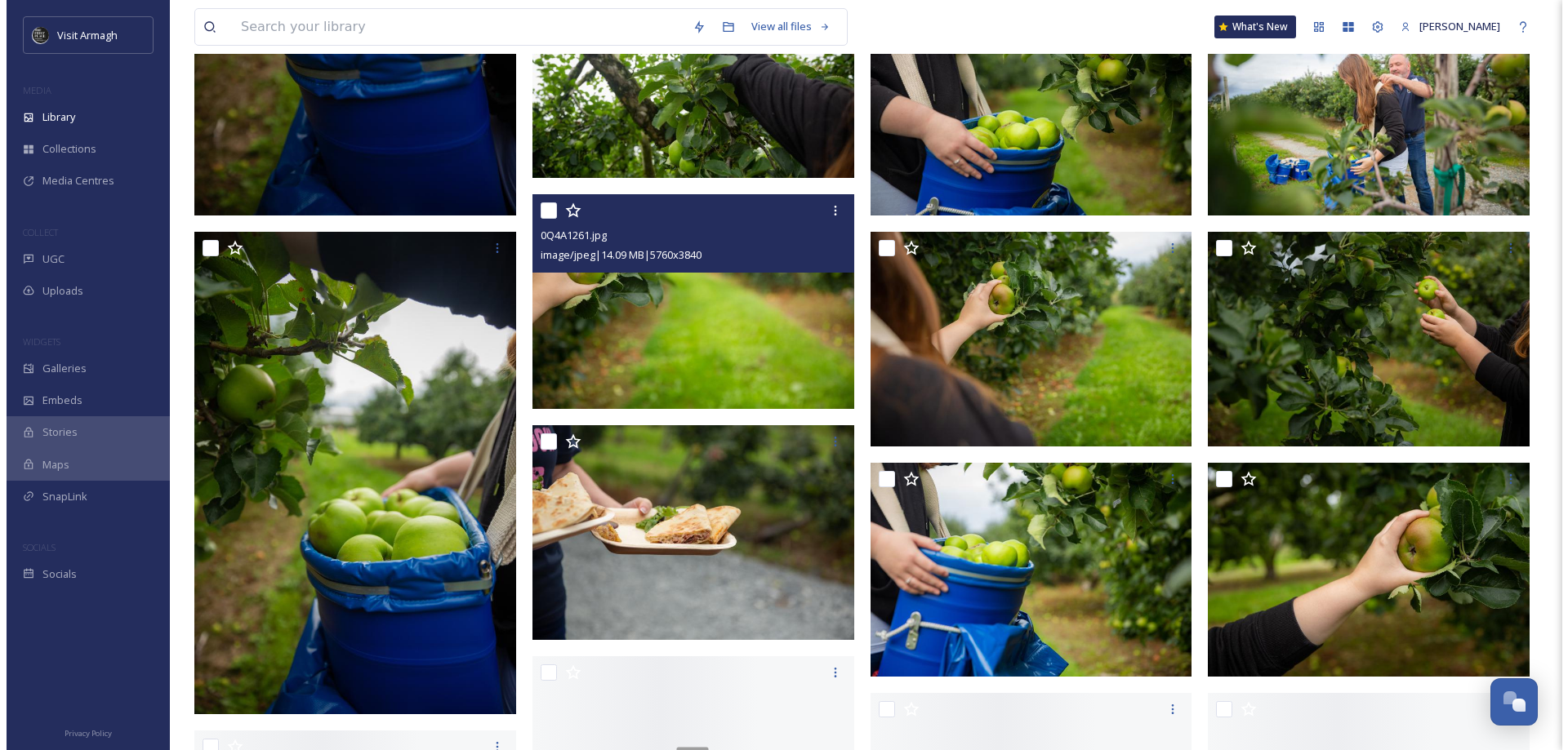
scroll to position [4490, 0]
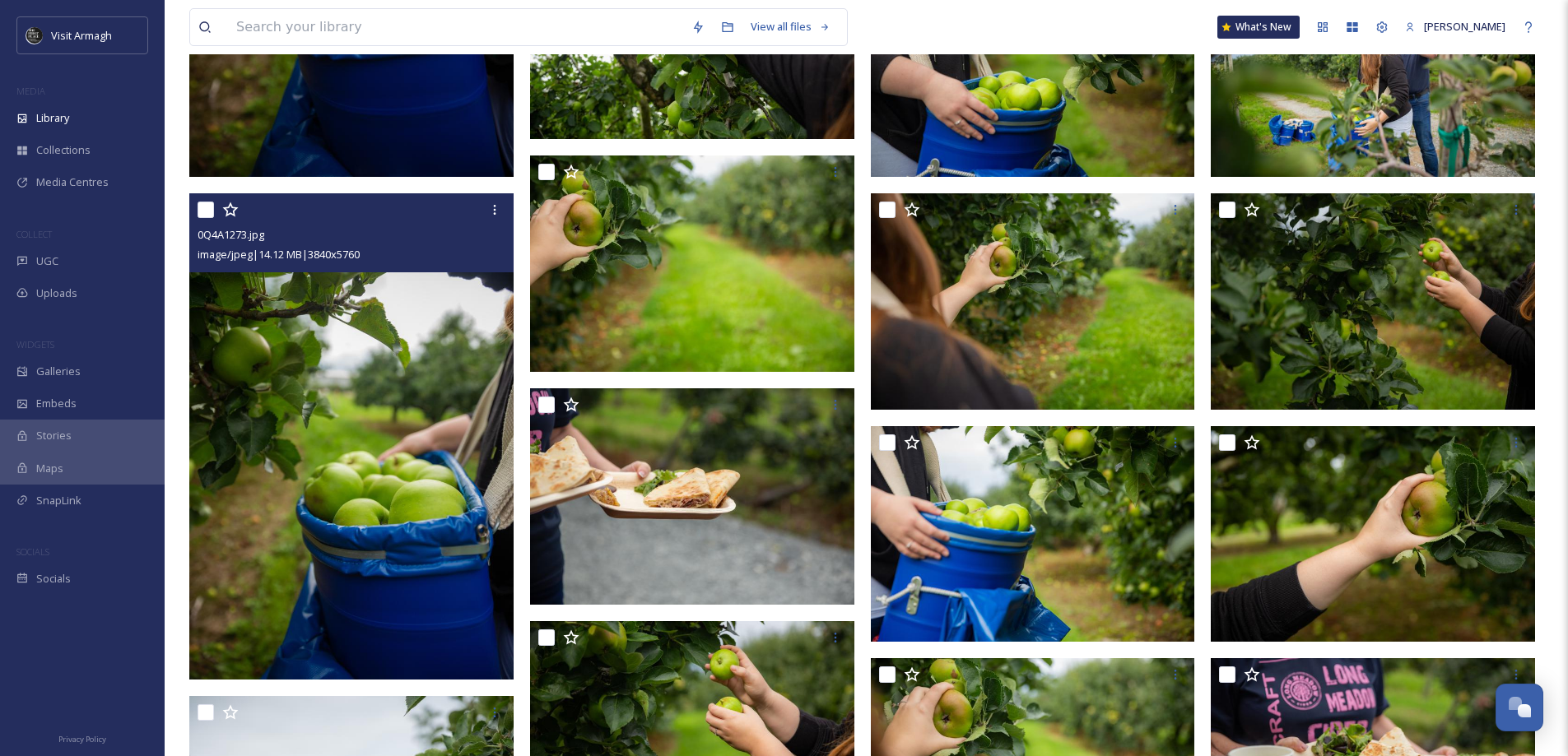
click at [420, 475] on img at bounding box center [351, 437] width 324 height 487
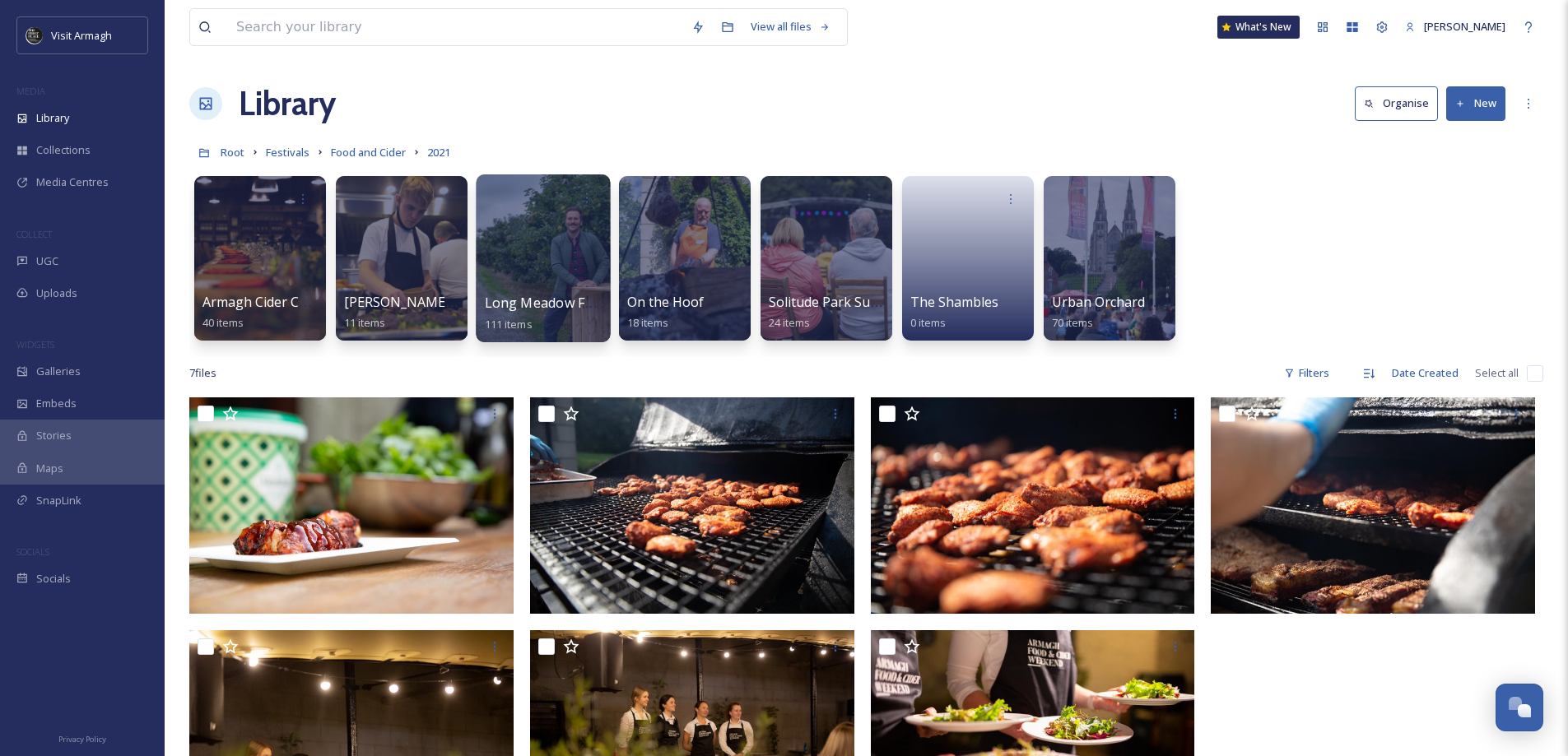
click at [571, 308] on span "Long Meadow Food and Cider" at bounding box center [578, 303] width 187 height 18
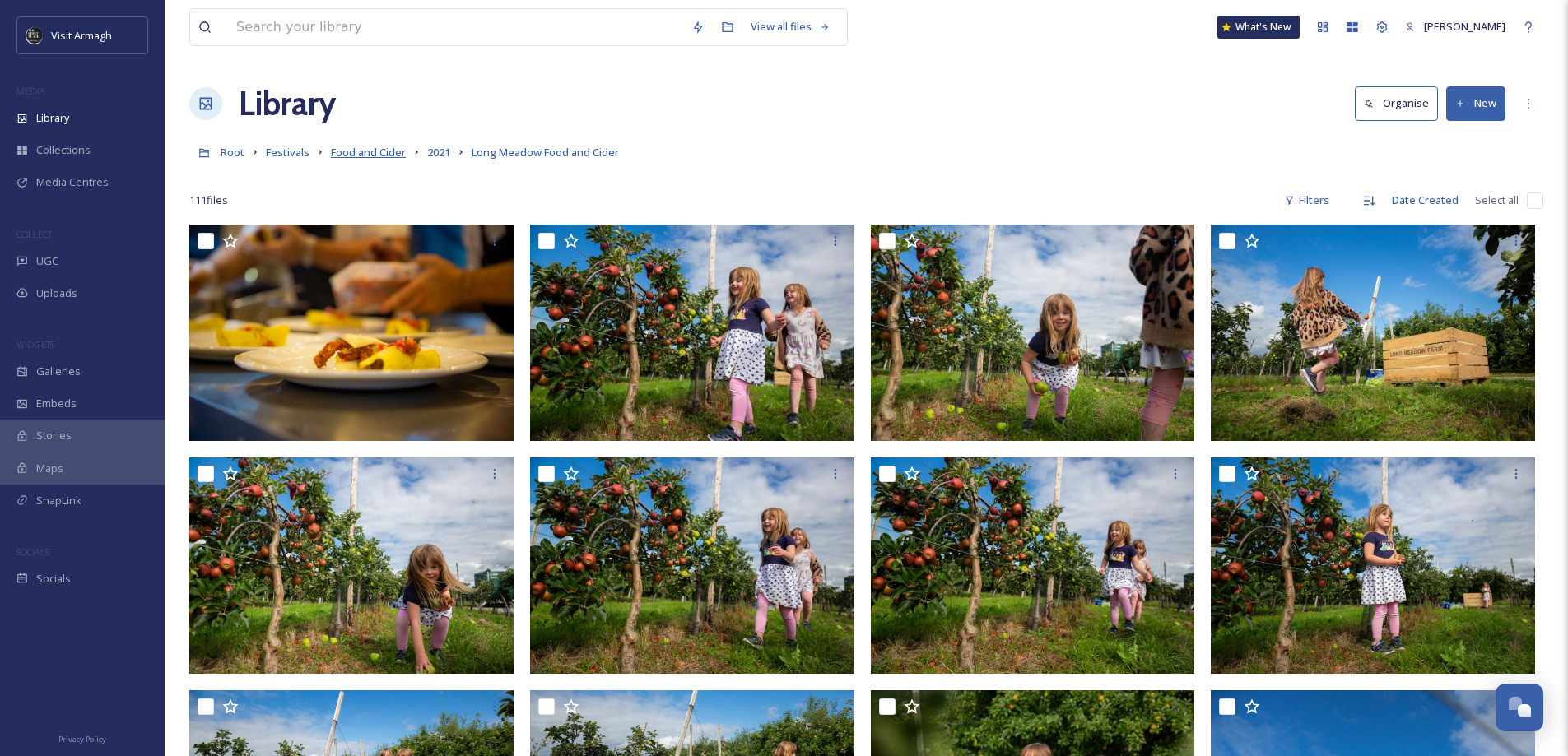
click at [372, 153] on span "Food and Cider" at bounding box center [368, 152] width 75 height 15
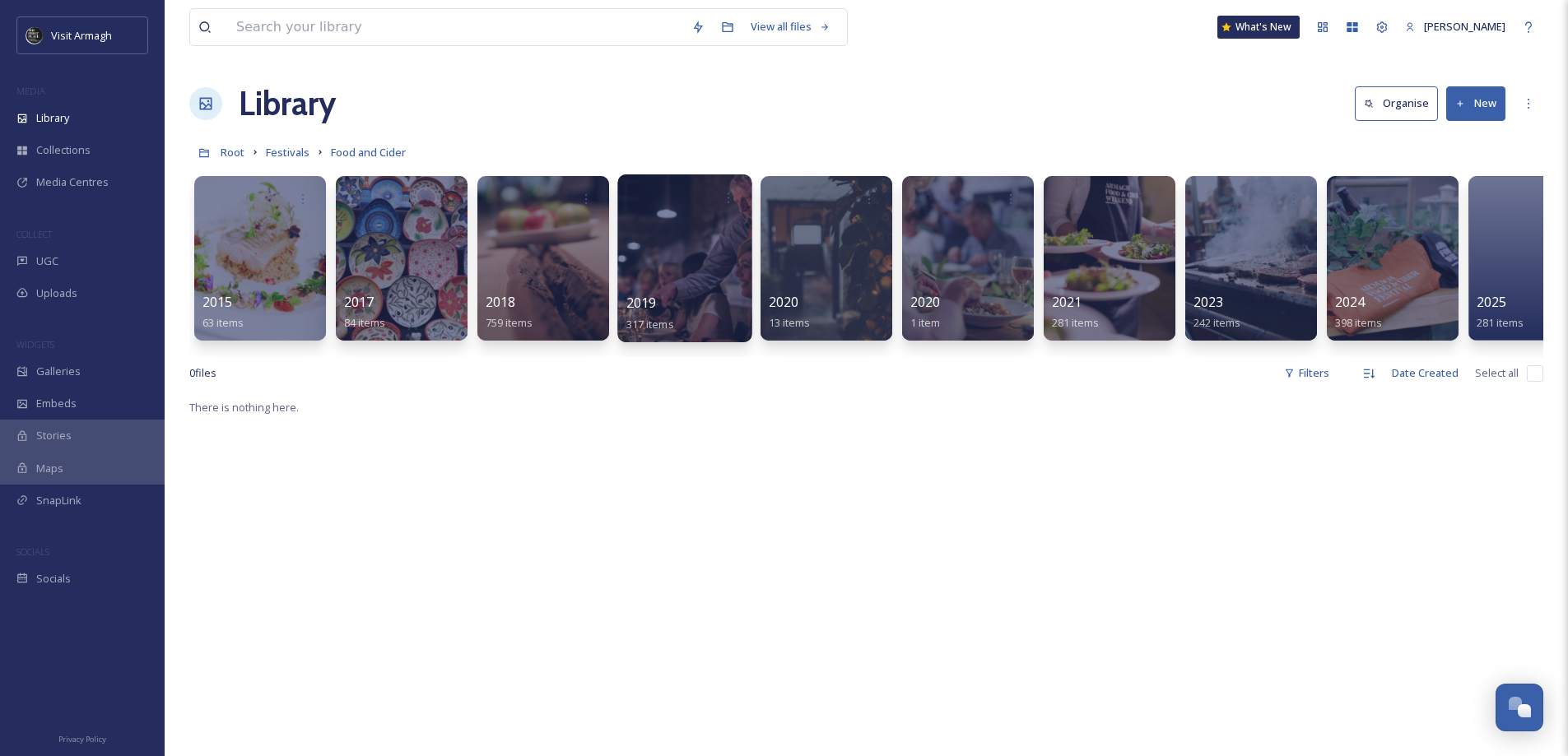
click at [674, 300] on div "2019 317 items" at bounding box center [685, 313] width 118 height 41
click at [644, 297] on span "2019" at bounding box center [641, 303] width 31 height 18
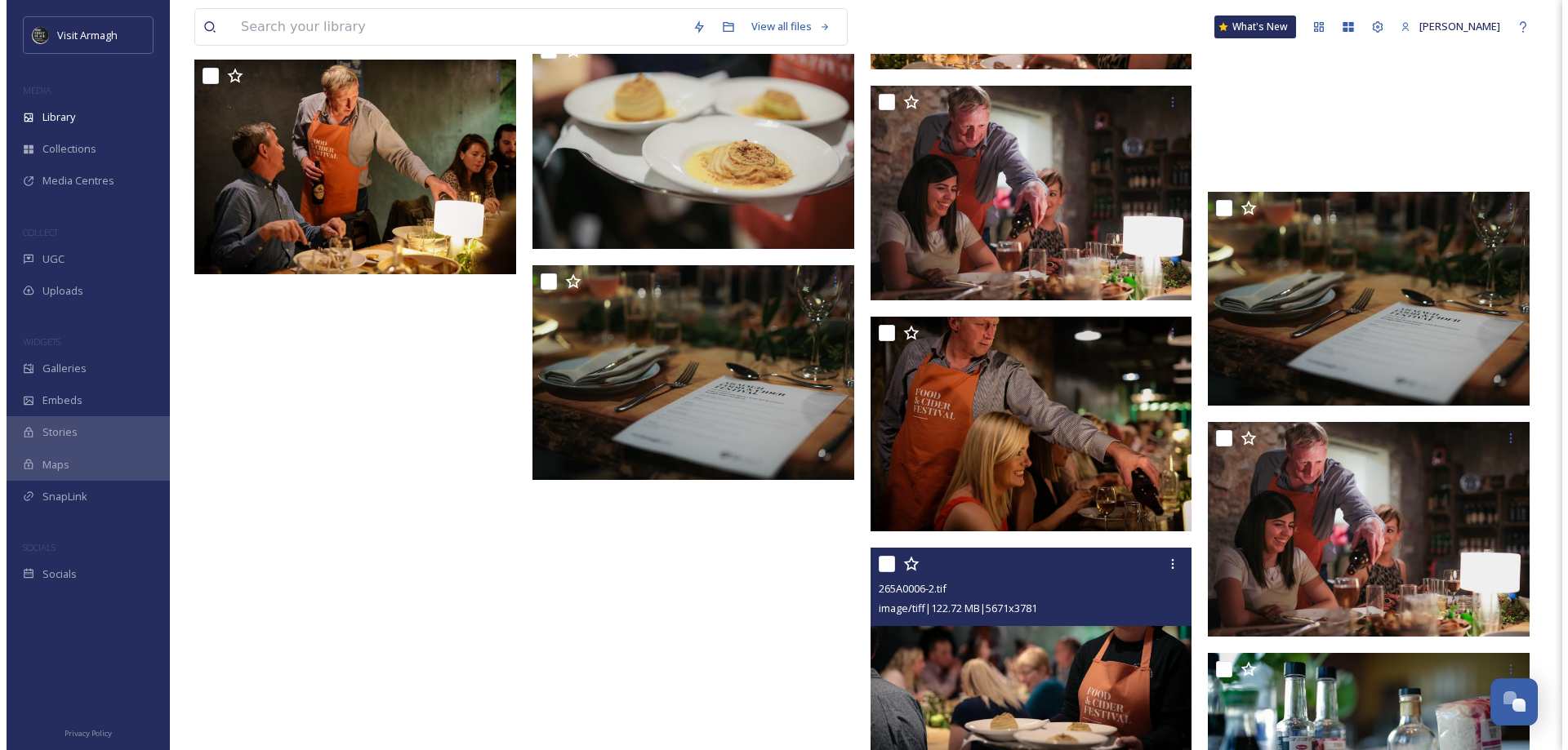
scroll to position [21414, 0]
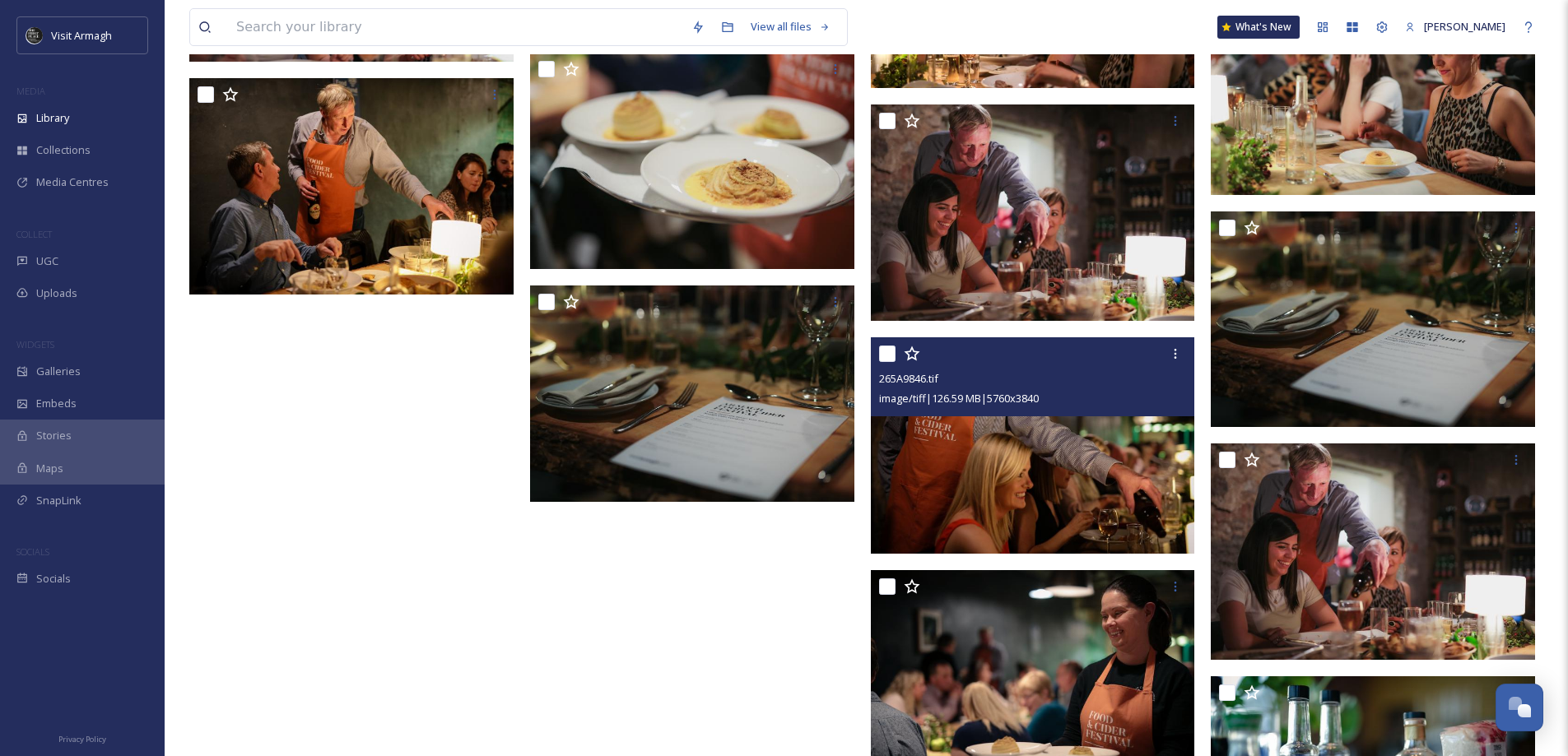
click at [1029, 462] on img at bounding box center [1033, 445] width 324 height 217
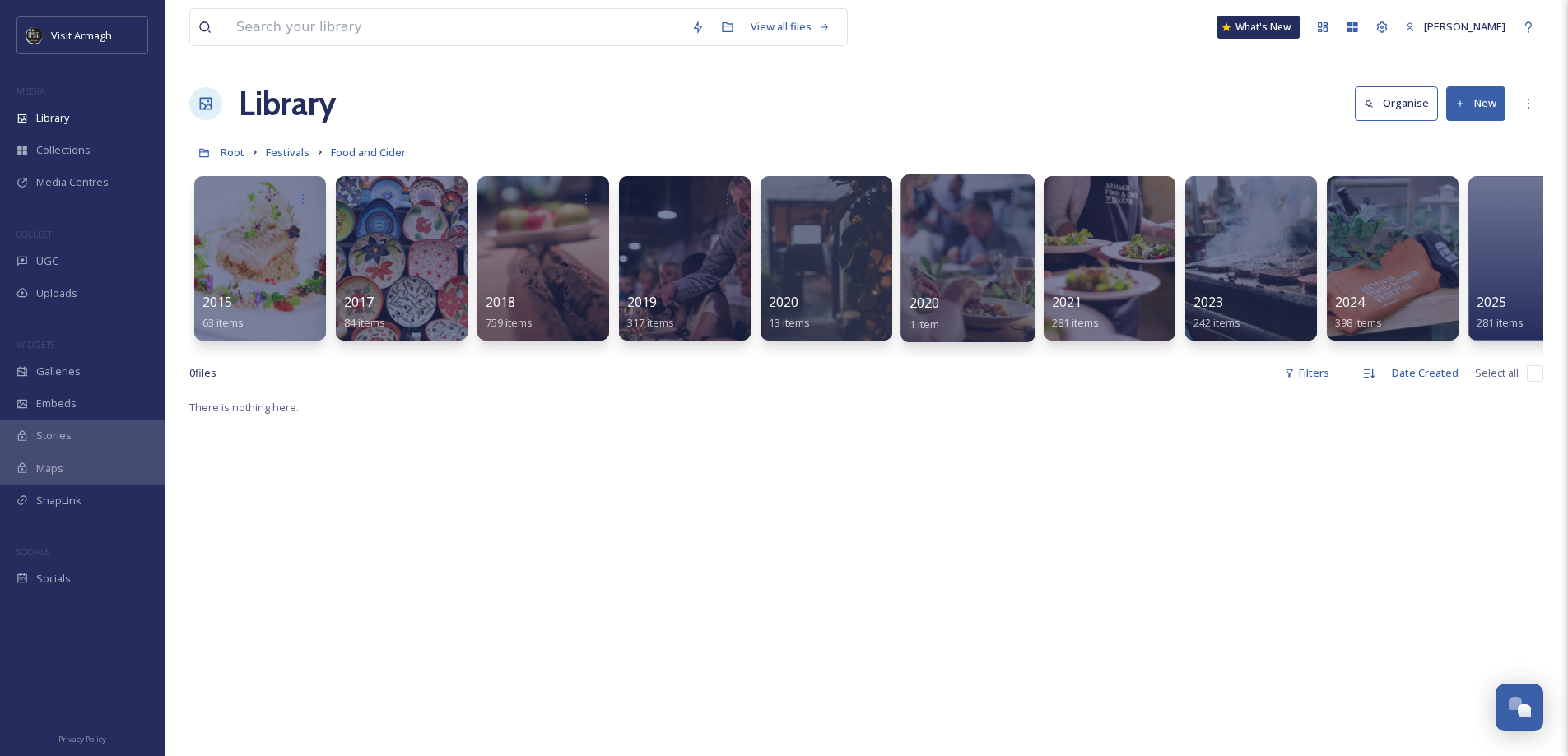
click at [968, 289] on div at bounding box center [968, 258] width 134 height 168
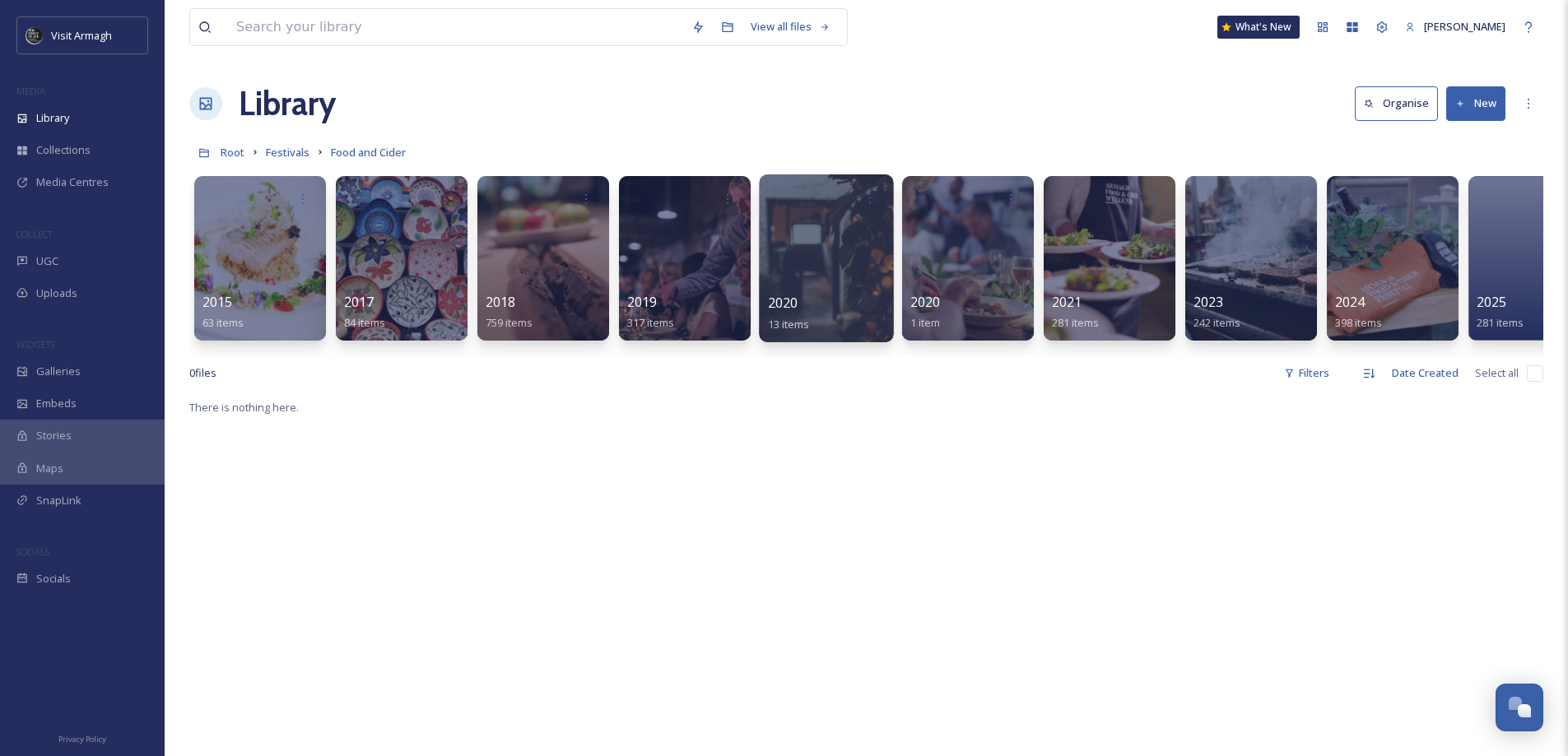
click at [809, 297] on div "2020 13 items" at bounding box center [827, 313] width 118 height 41
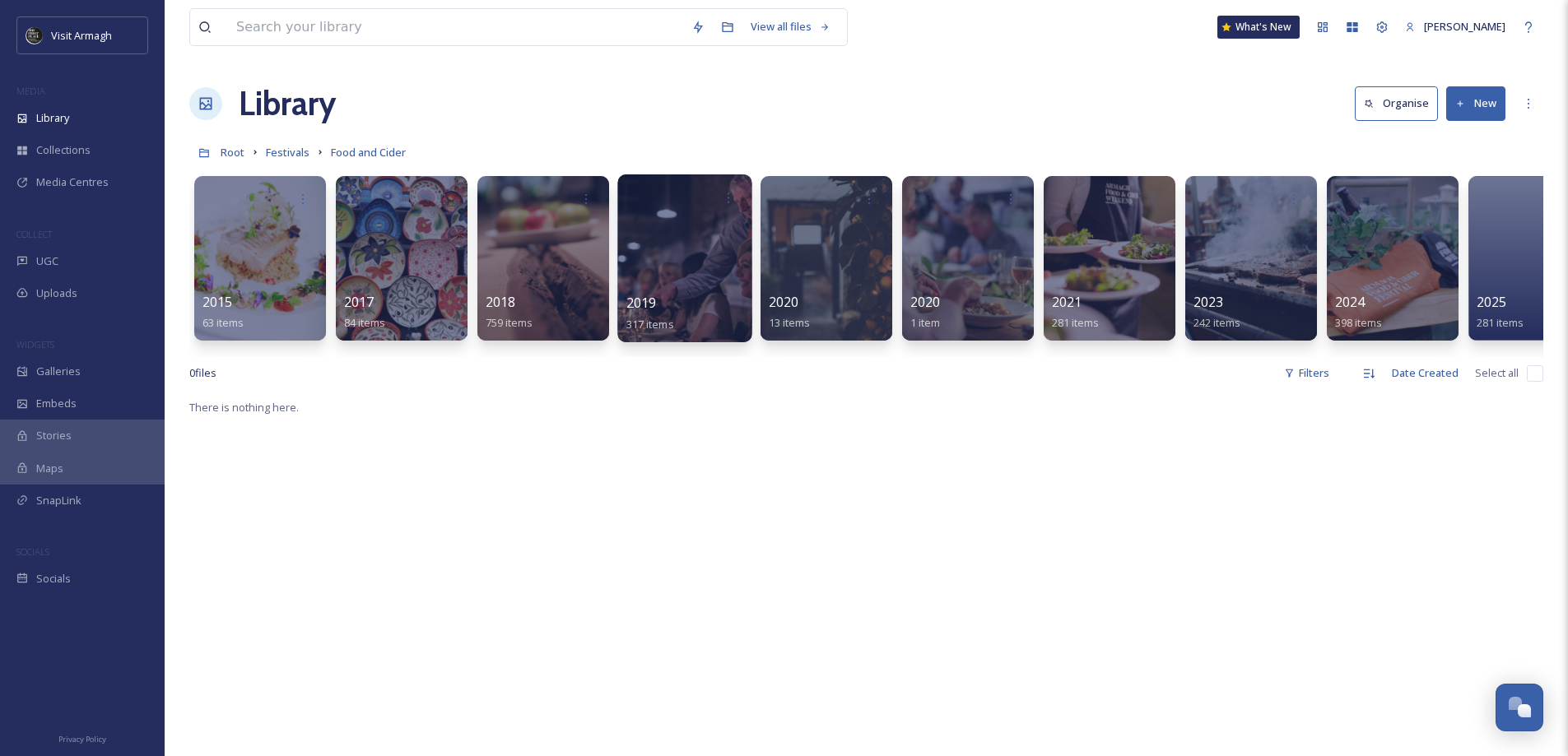
click at [659, 300] on div "2019 317 items" at bounding box center [685, 313] width 118 height 41
click at [649, 299] on span "2019" at bounding box center [641, 303] width 31 height 18
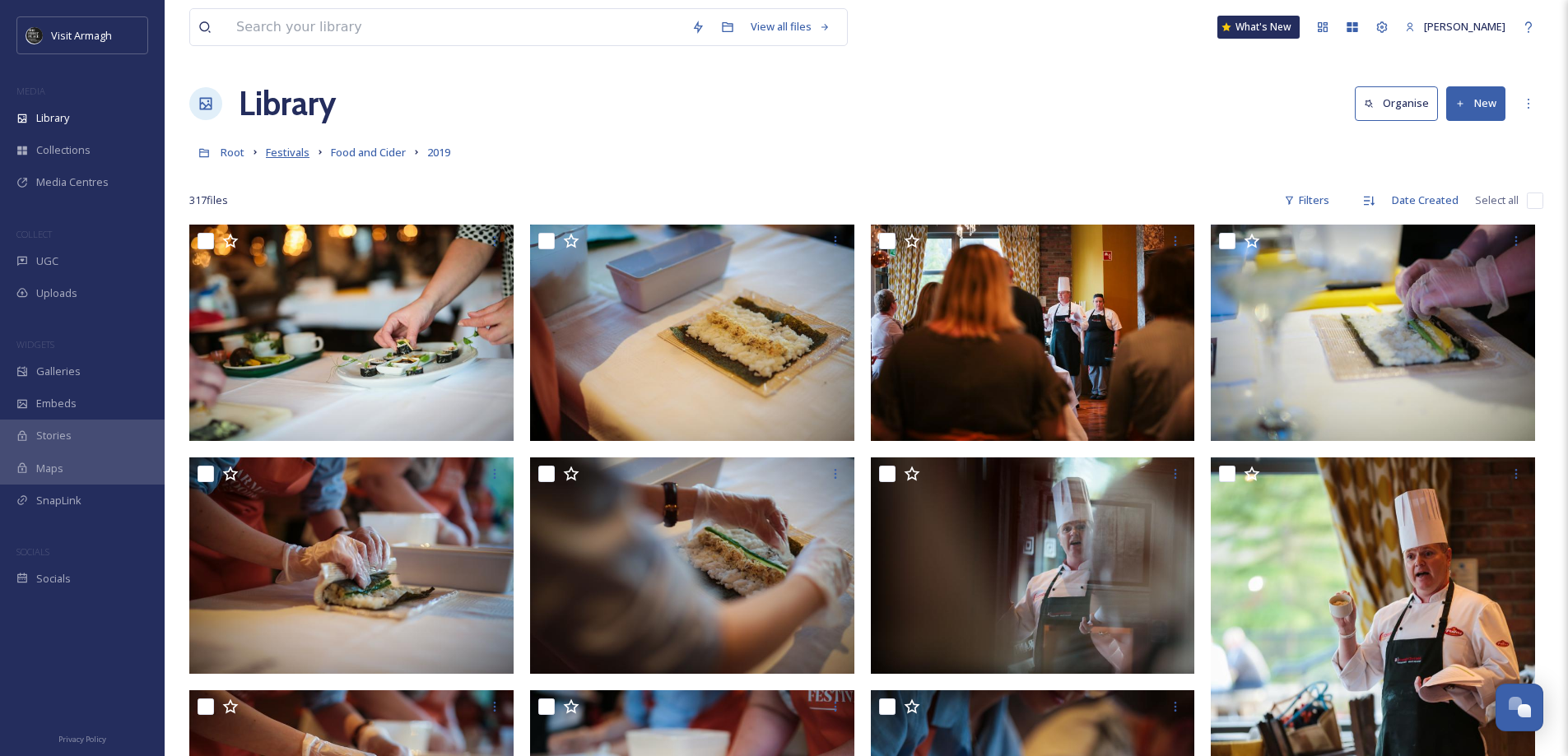
click at [287, 155] on span "Festivals" at bounding box center [288, 152] width 44 height 15
